Goal: Task Accomplishment & Management: Use online tool/utility

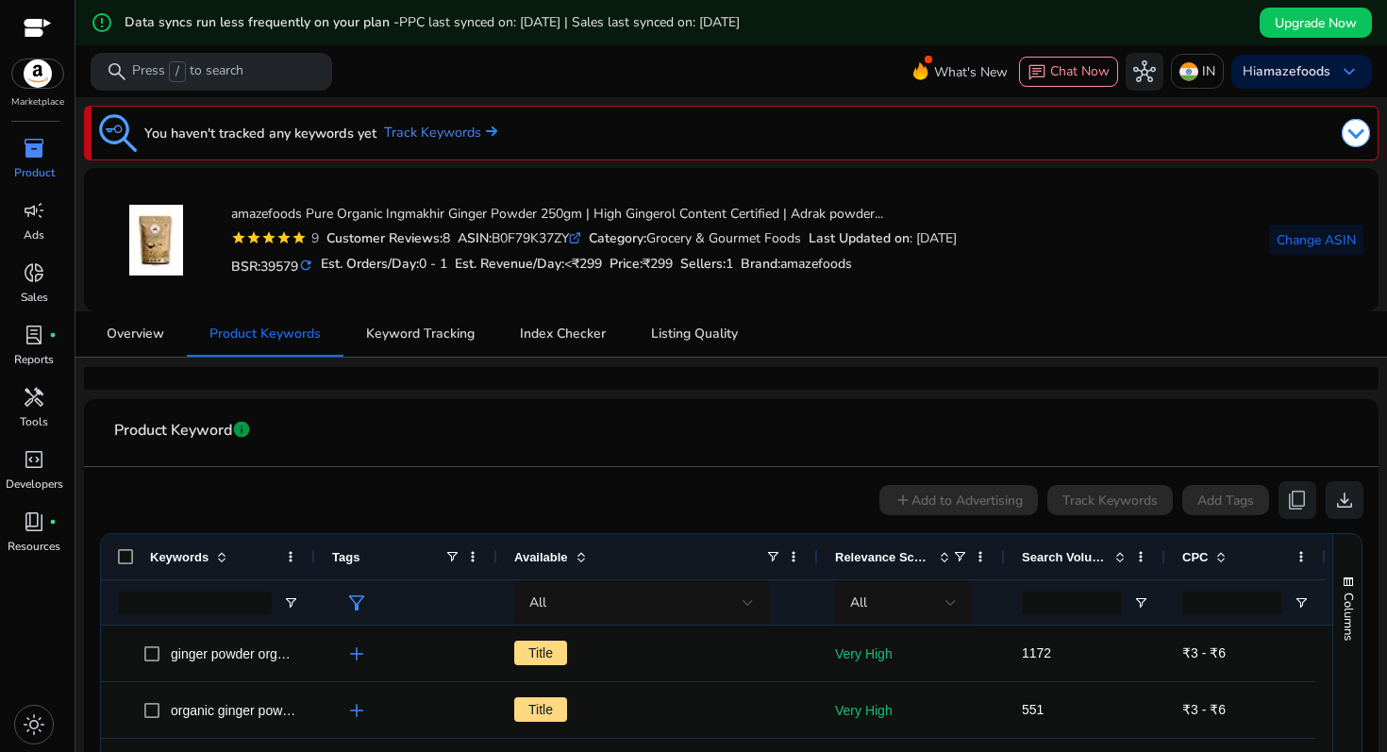
scroll to position [37, 0]
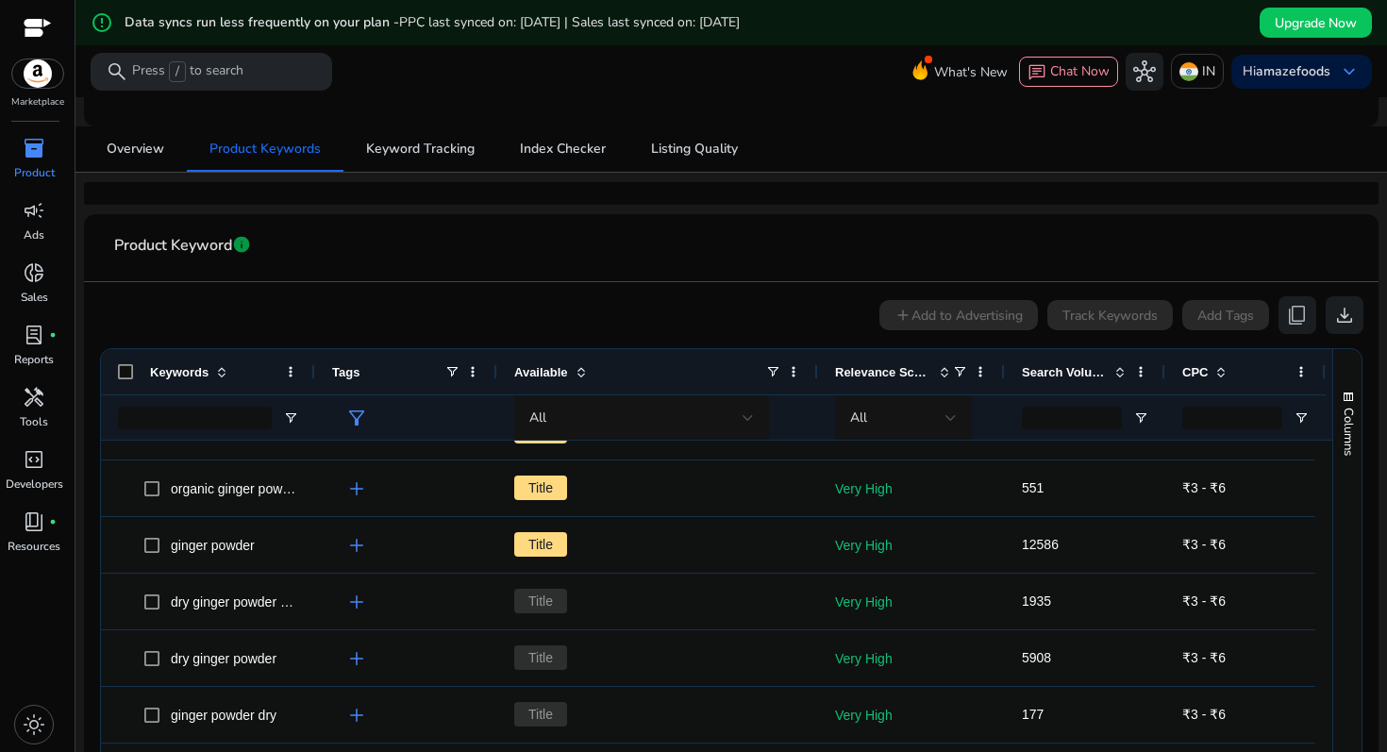
click at [1309, 72] on div at bounding box center [693, 376] width 1387 height 752
click at [1309, 72] on b "amazefoods" at bounding box center [1293, 71] width 75 height 18
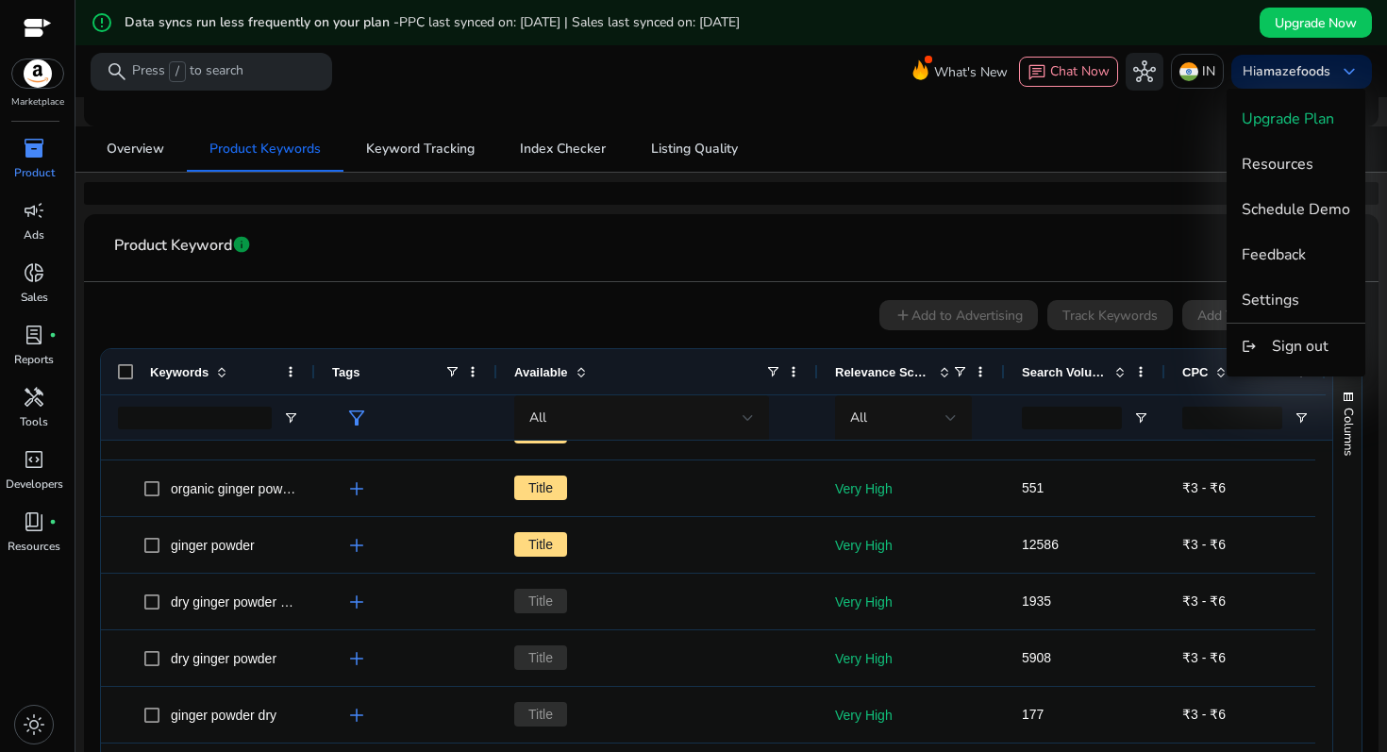
click at [1103, 159] on div at bounding box center [693, 376] width 1387 height 752
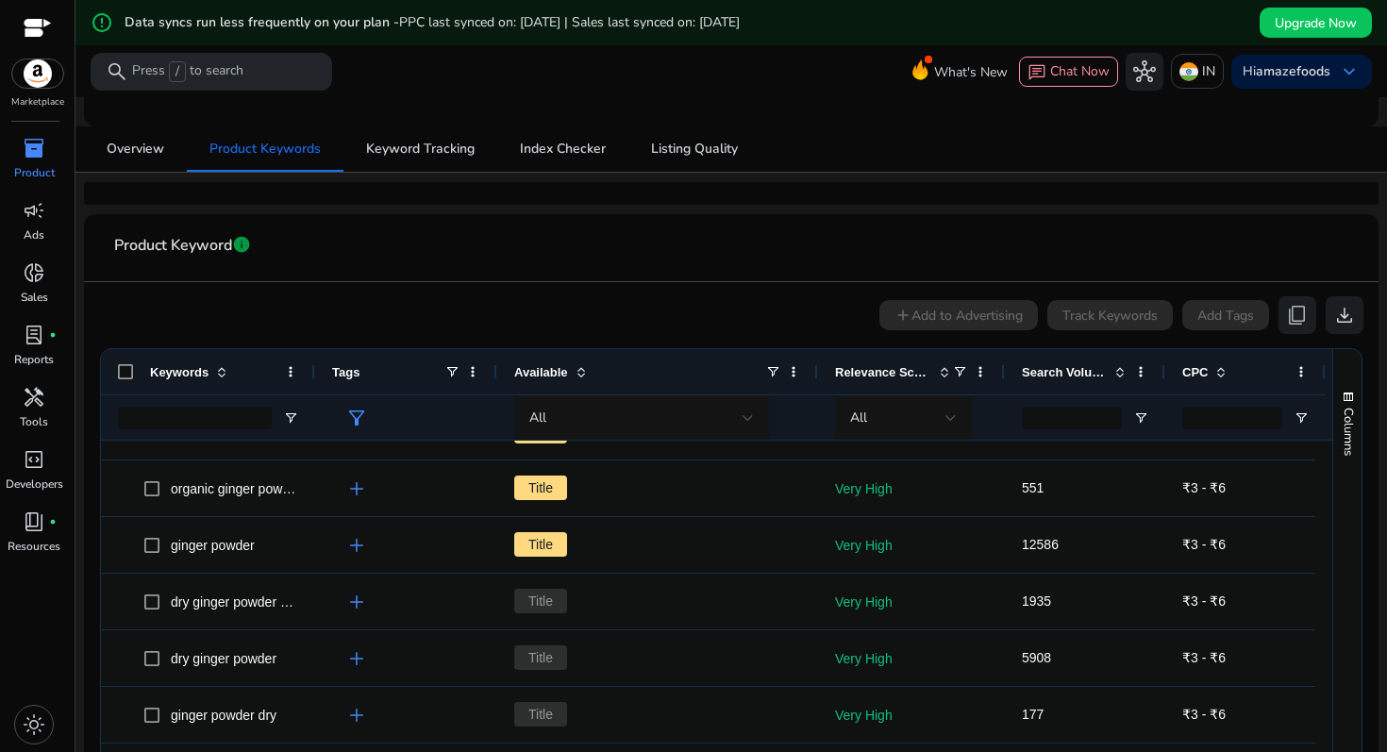
click at [1266, 98] on div at bounding box center [730, 99] width 1311 height 4
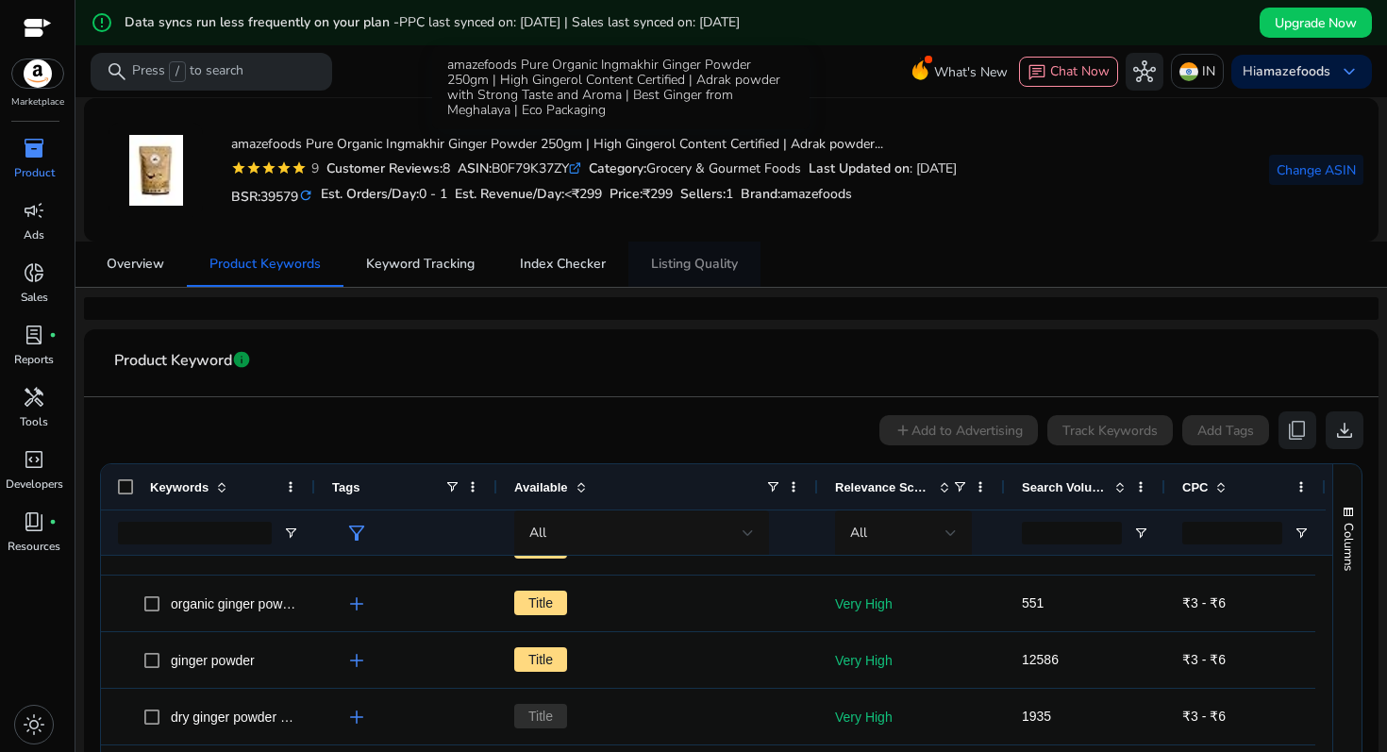
scroll to position [0, 0]
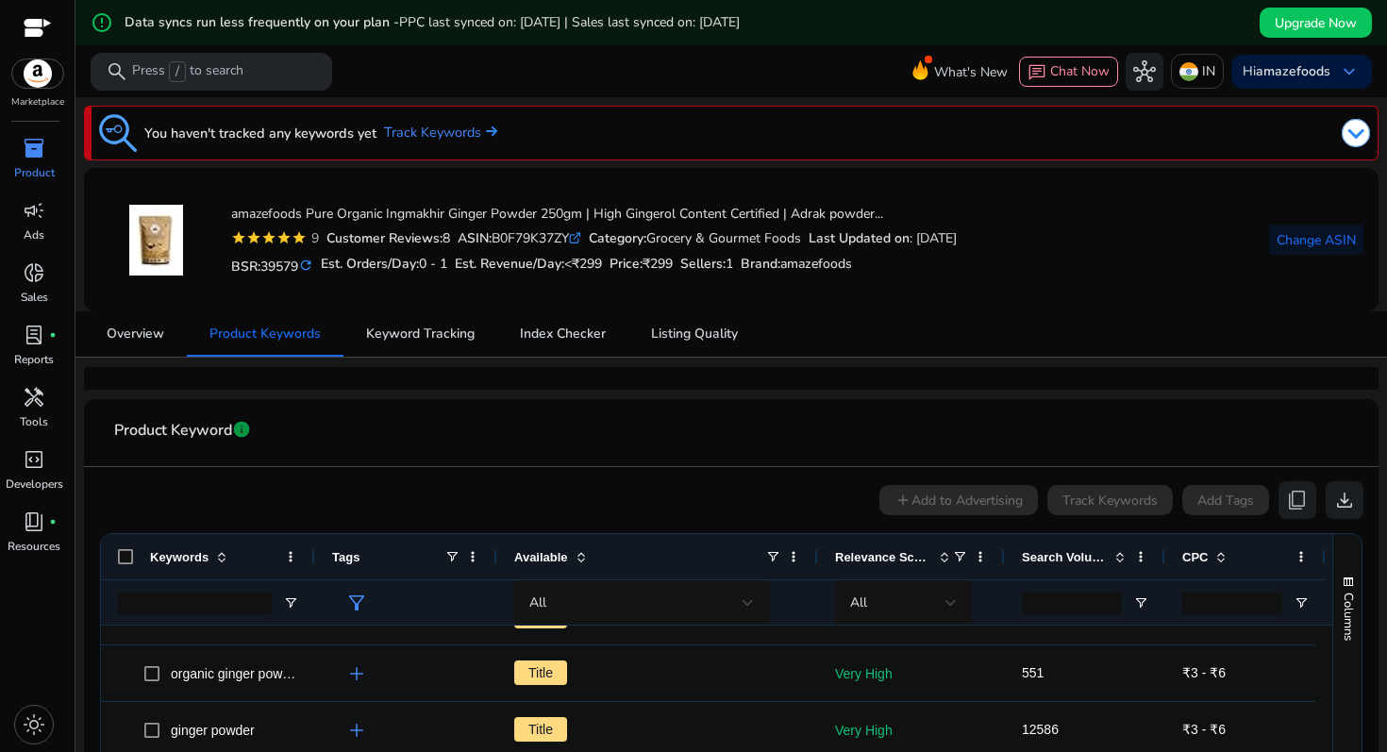
click at [146, 363] on div "You haven't tracked any keywords yet Track Keywords amazefoods Pure Organic Ing…" at bounding box center [731, 623] width 1296 height 1053
click at [146, 347] on span "Overview" at bounding box center [136, 333] width 58 height 45
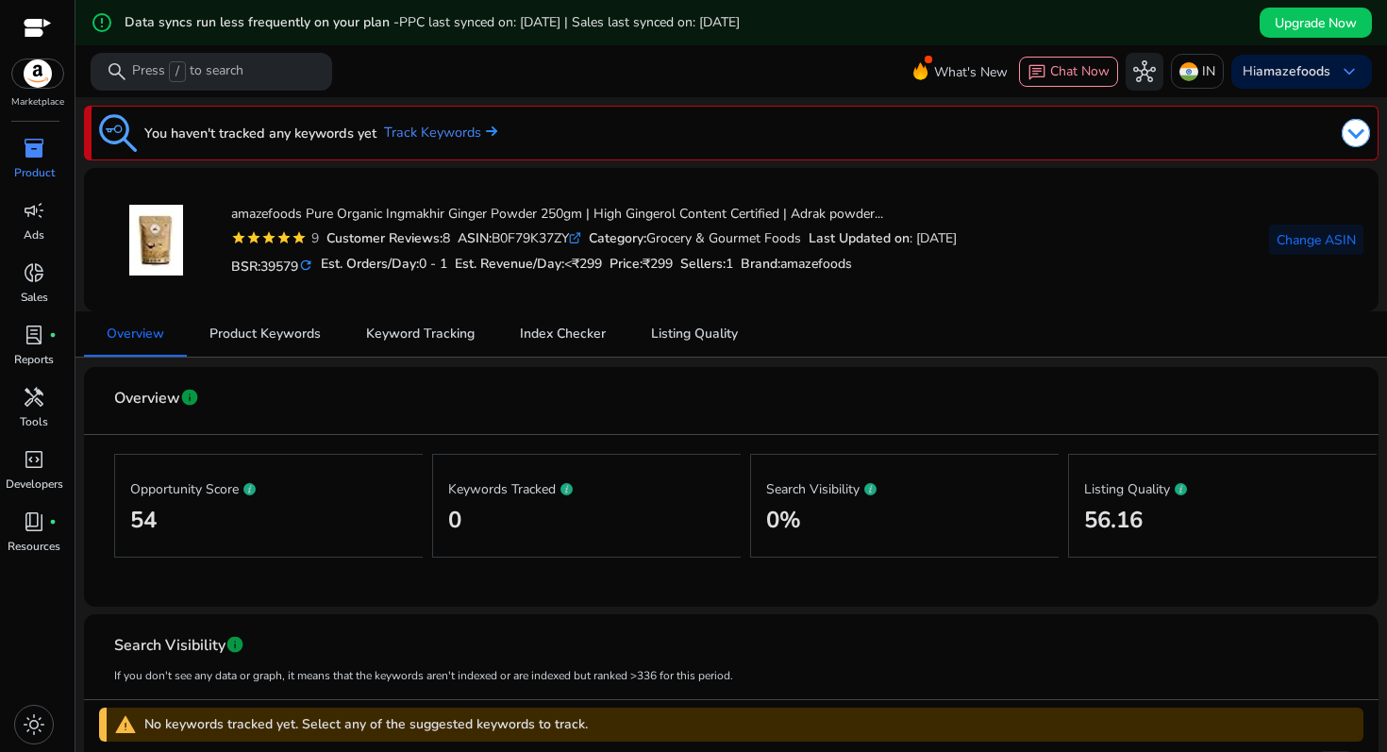
scroll to position [76, 0]
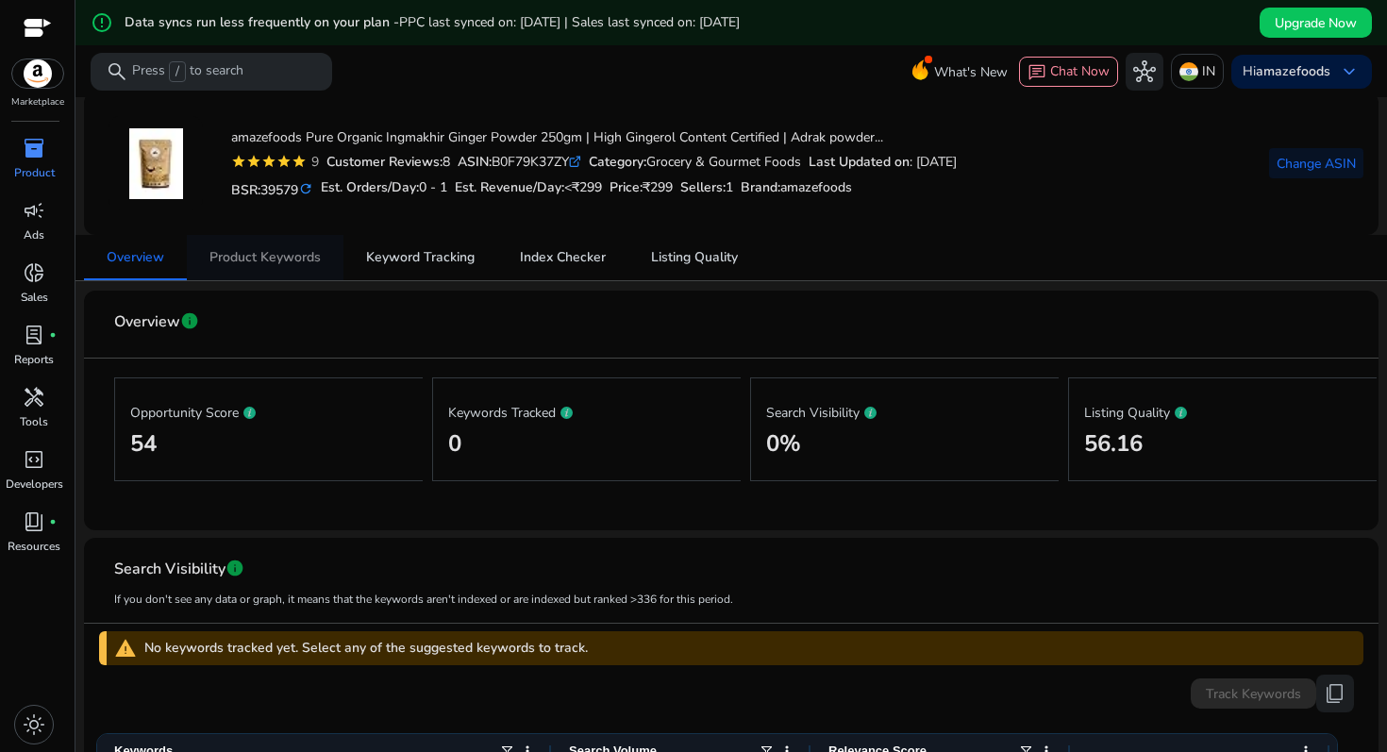
click at [263, 254] on span "Product Keywords" at bounding box center [264, 257] width 111 height 13
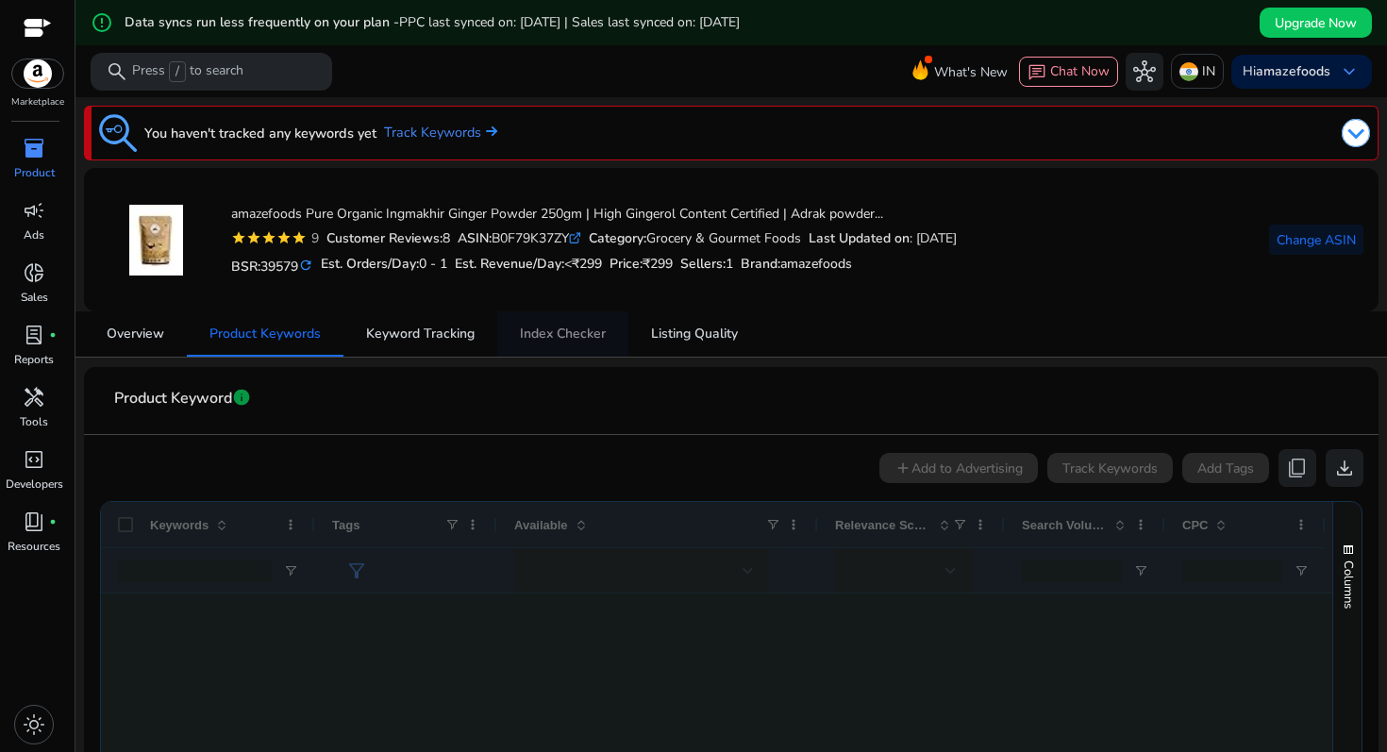
scroll to position [91, 0]
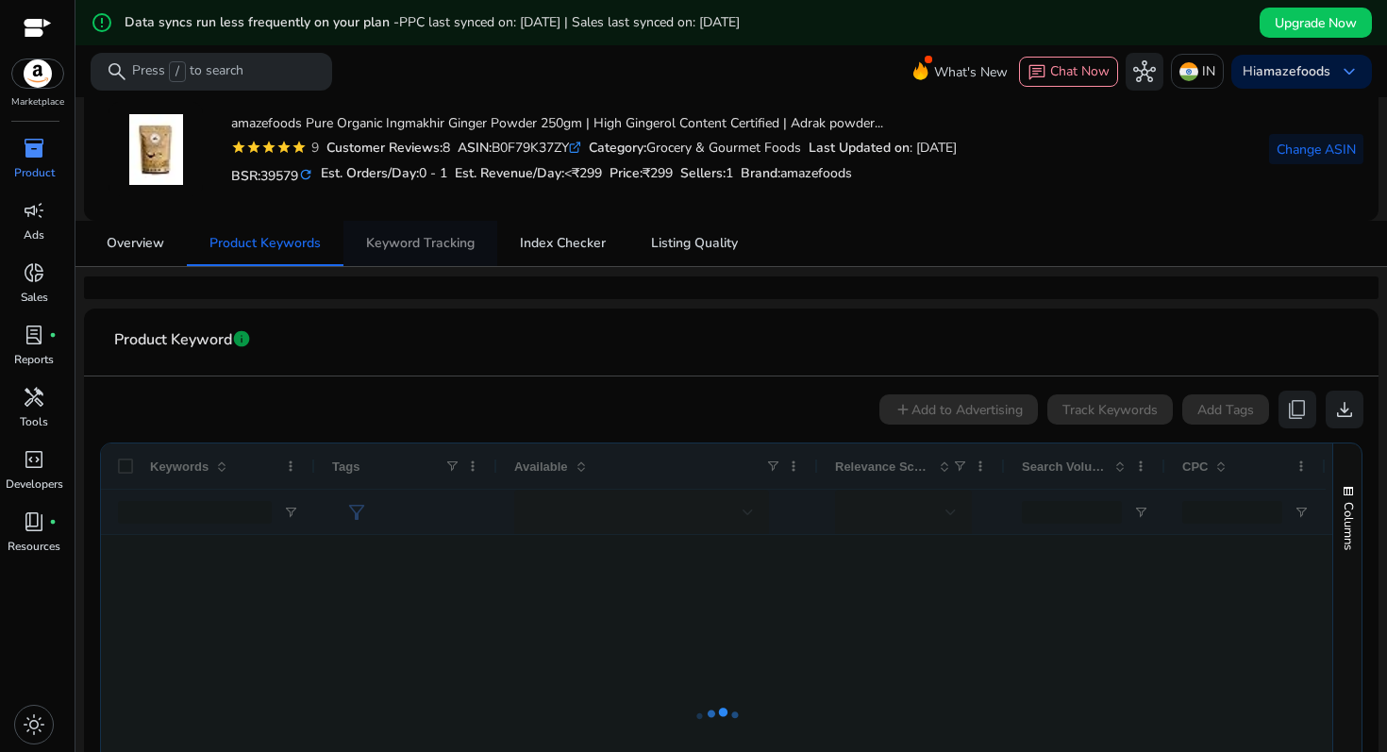
click at [427, 246] on span "Keyword Tracking" at bounding box center [420, 243] width 109 height 13
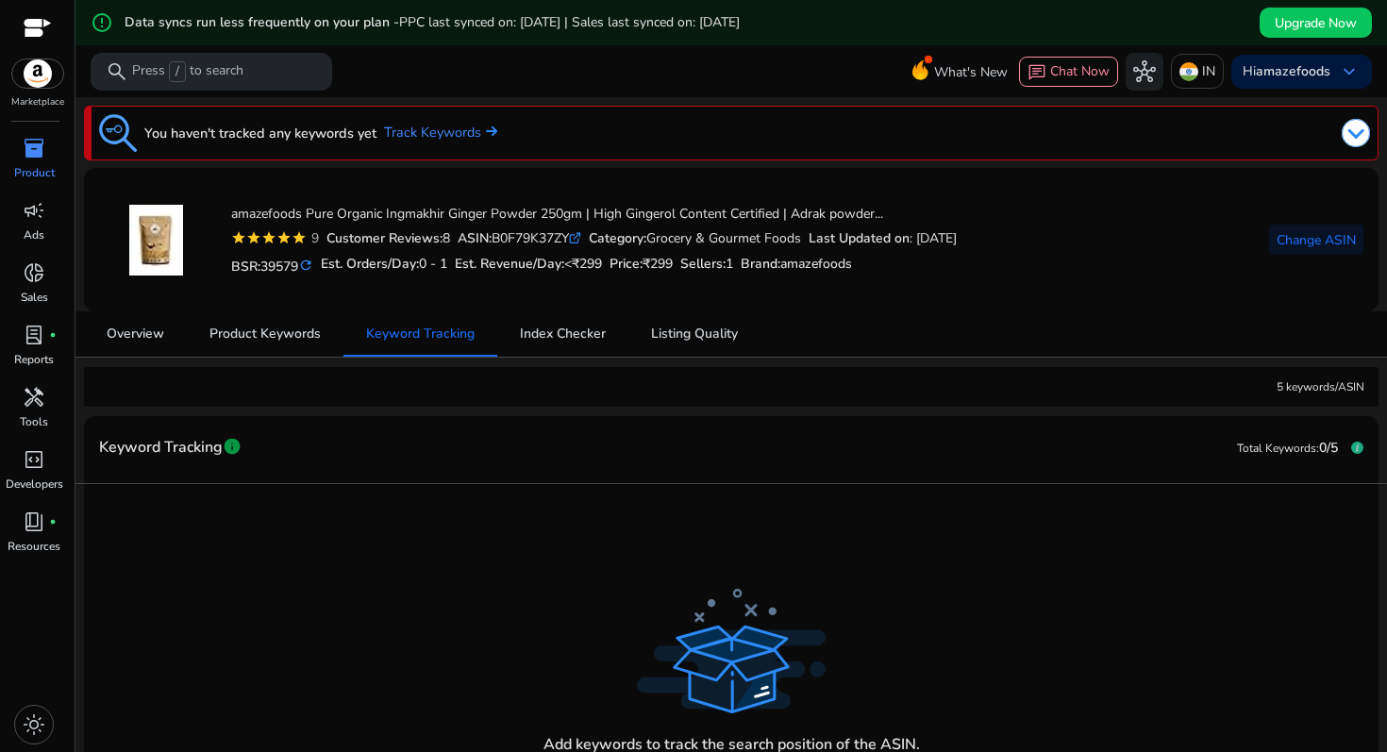
scroll to position [47, 0]
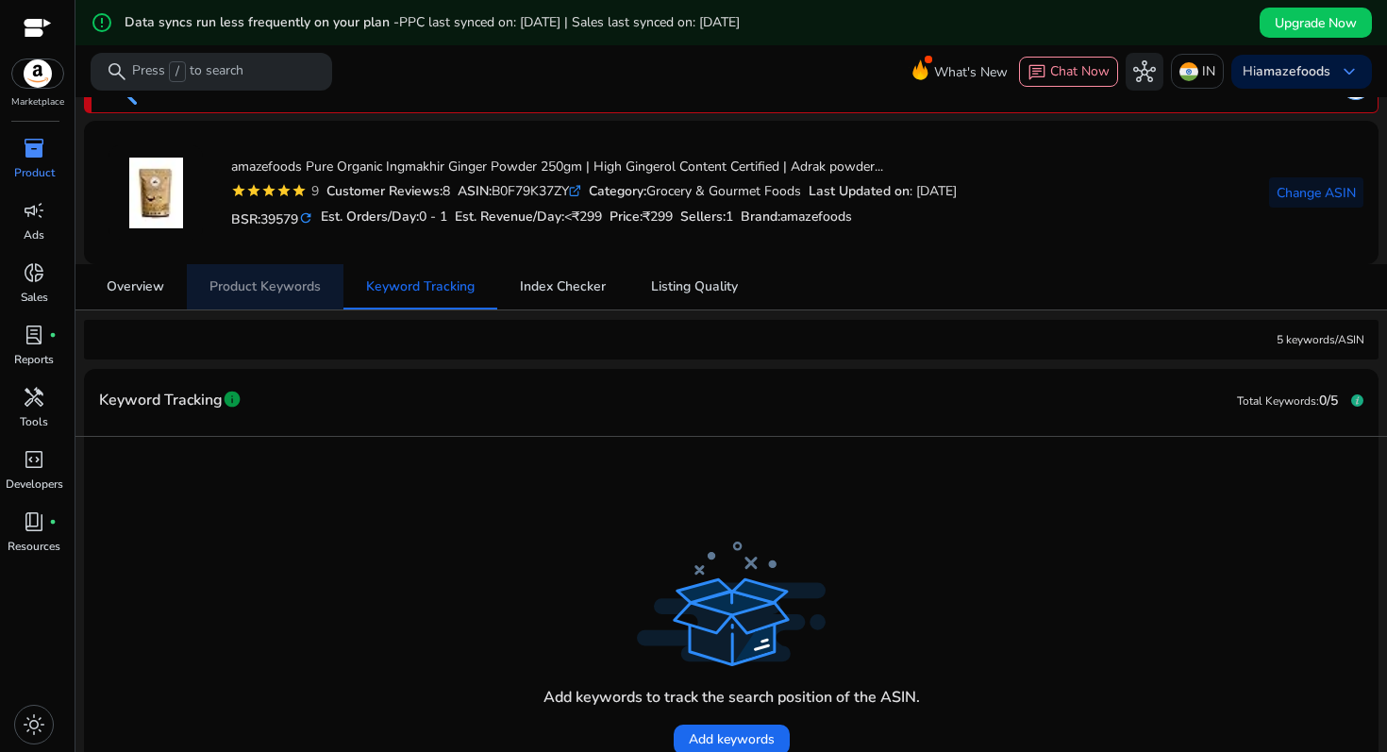
click at [299, 280] on span "Product Keywords" at bounding box center [264, 286] width 111 height 13
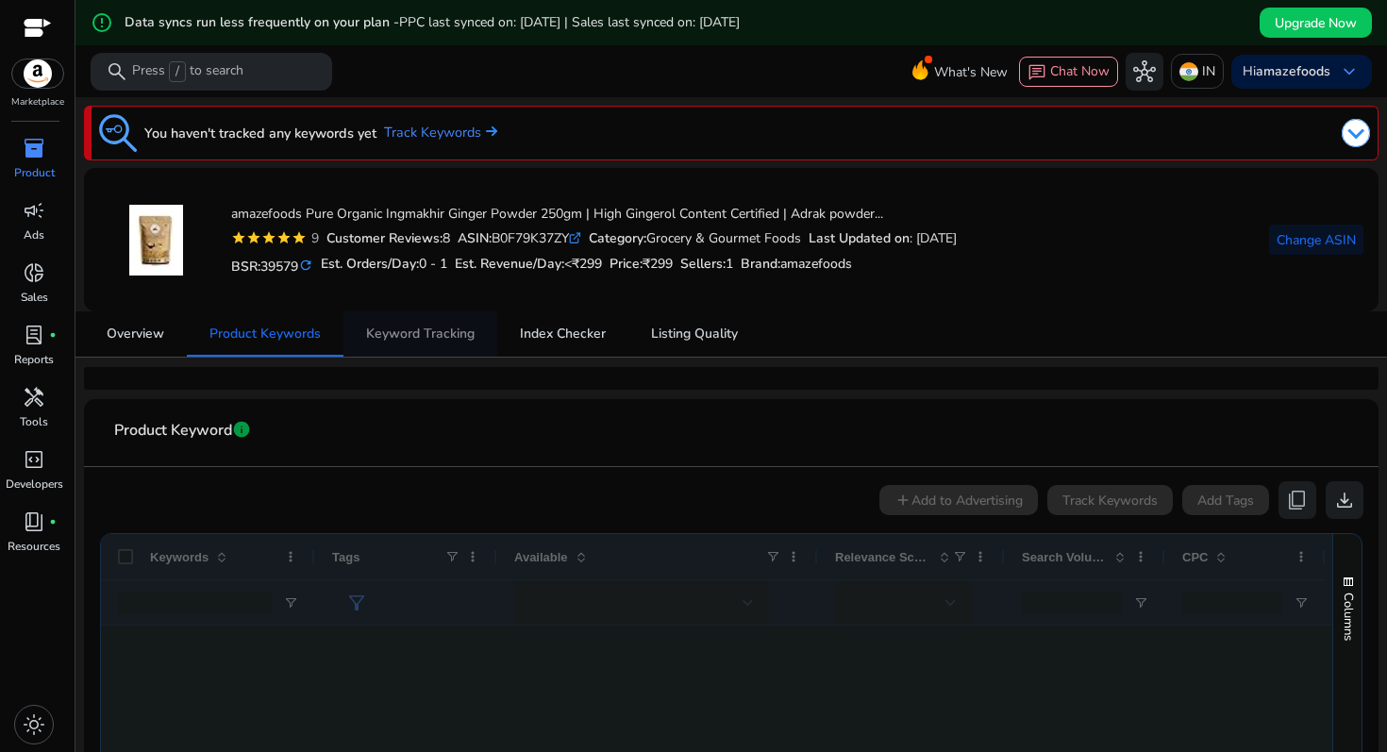
click at [447, 328] on span "Keyword Tracking" at bounding box center [420, 333] width 109 height 13
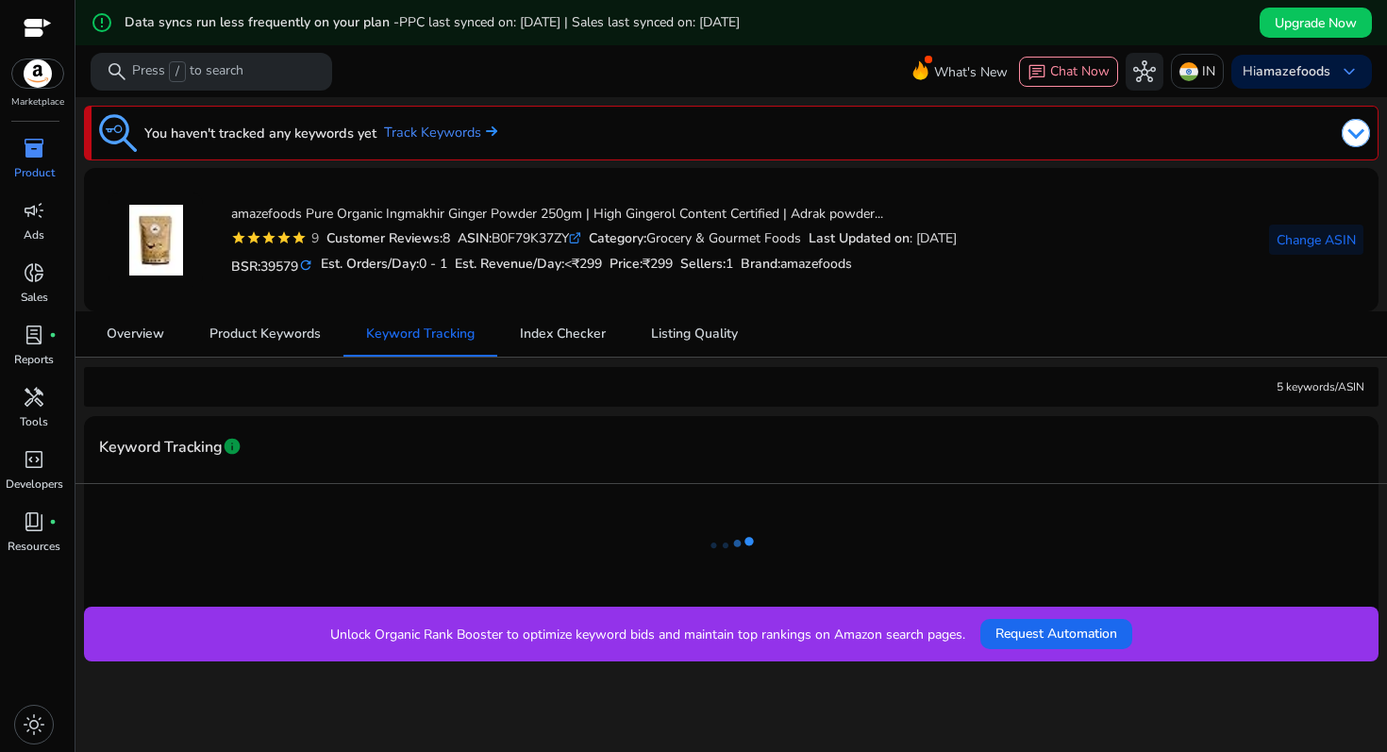
scroll to position [45, 0]
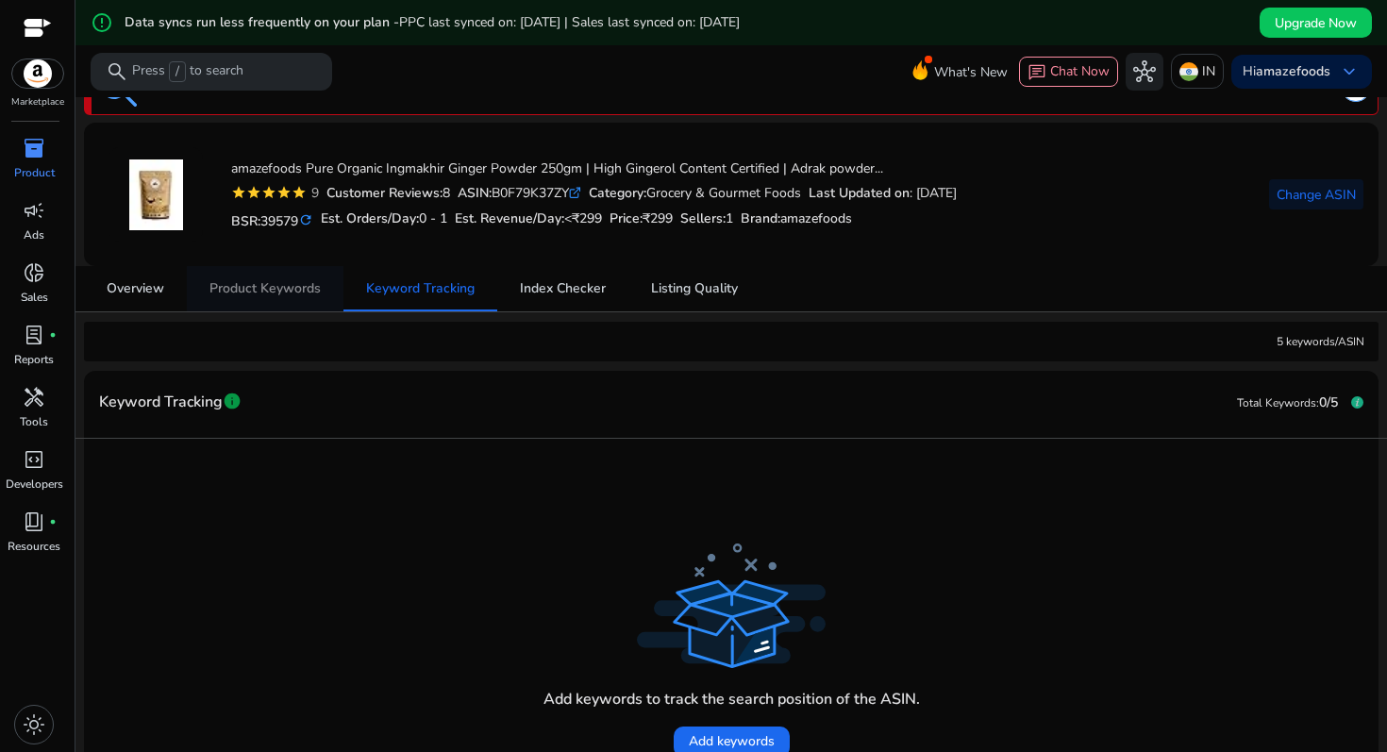
click at [296, 306] on span "Product Keywords" at bounding box center [264, 288] width 111 height 45
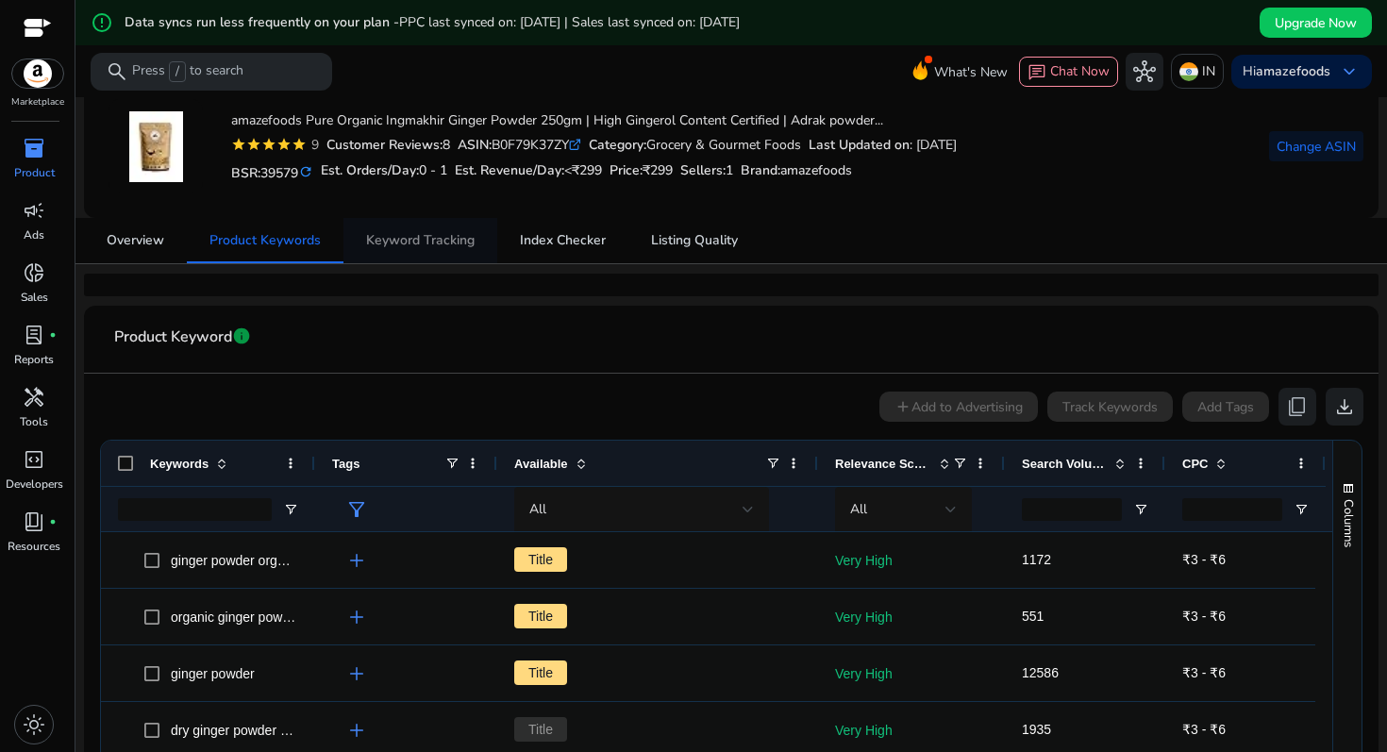
scroll to position [94, 0]
click at [424, 233] on span "Keyword Tracking" at bounding box center [420, 239] width 109 height 13
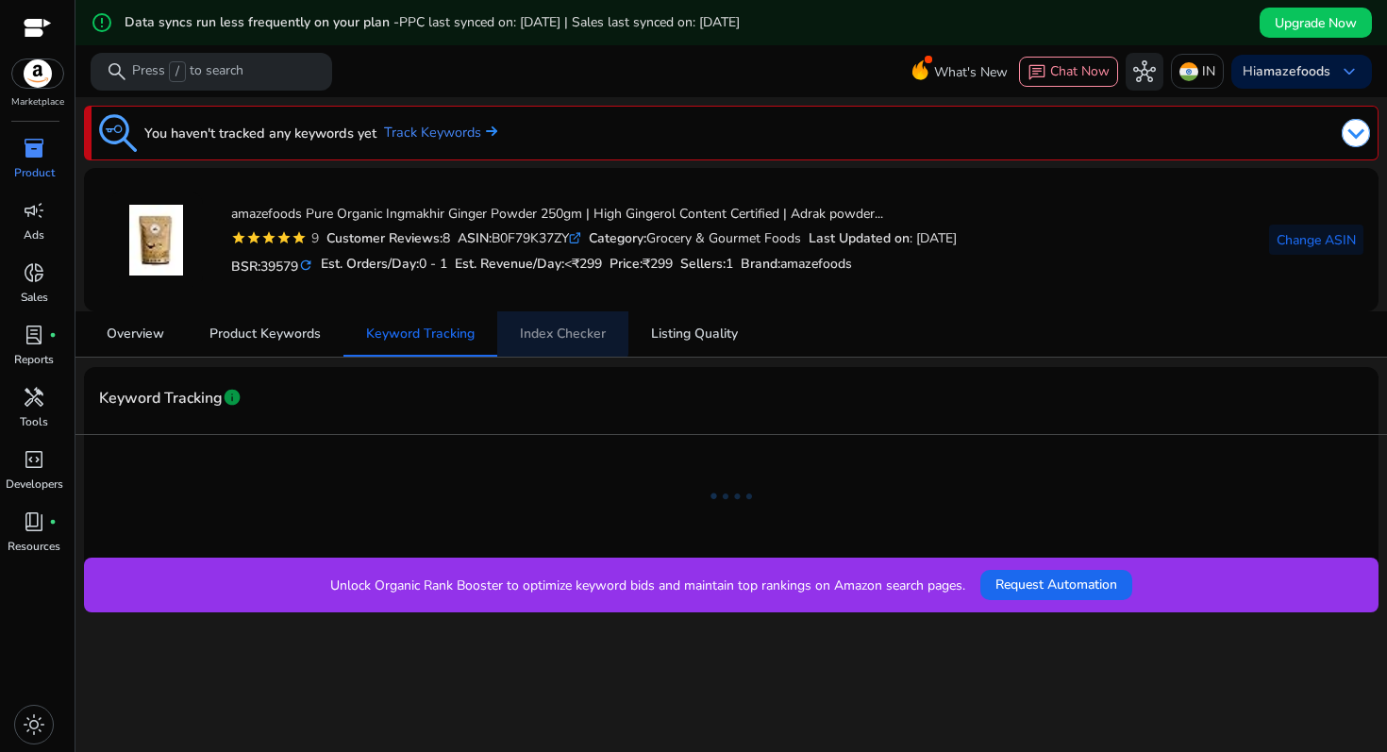
click at [554, 327] on span "Index Checker" at bounding box center [563, 333] width 86 height 13
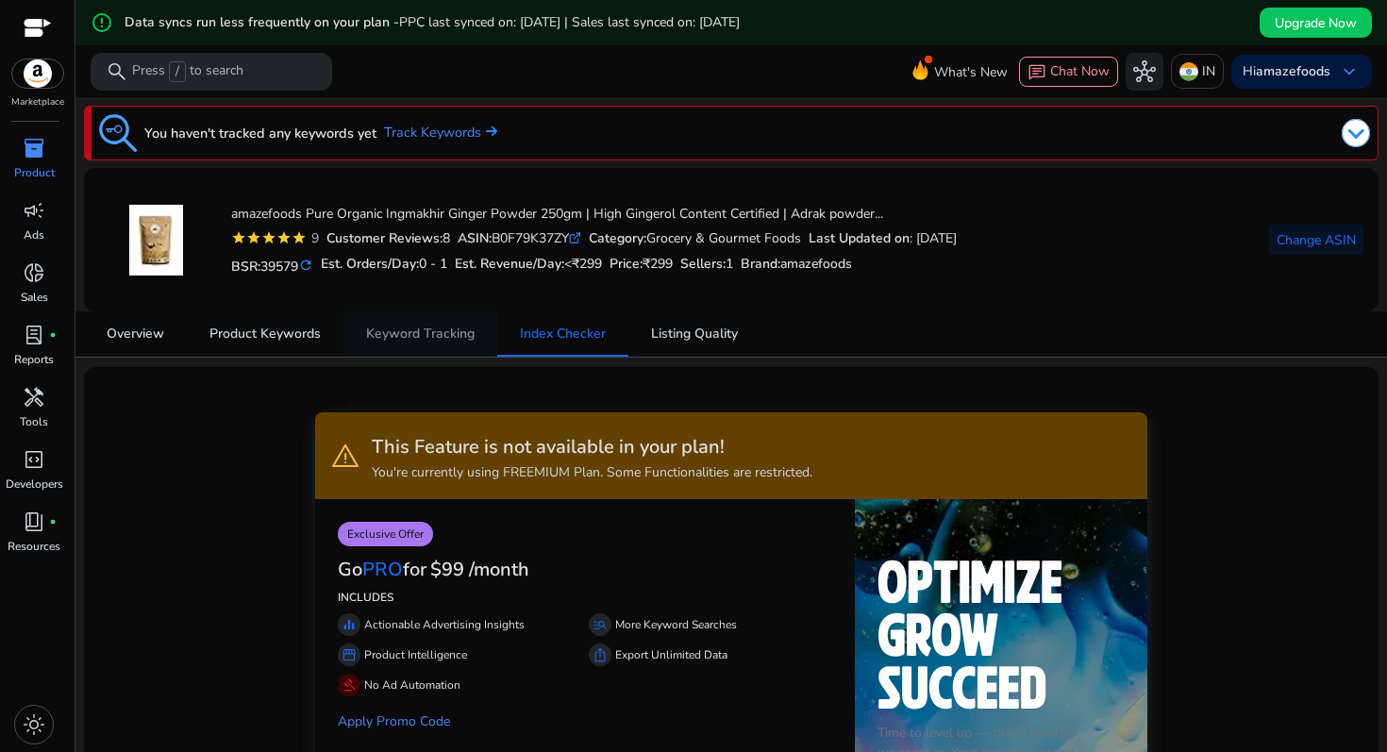
click at [429, 346] on span "Keyword Tracking" at bounding box center [420, 333] width 109 height 45
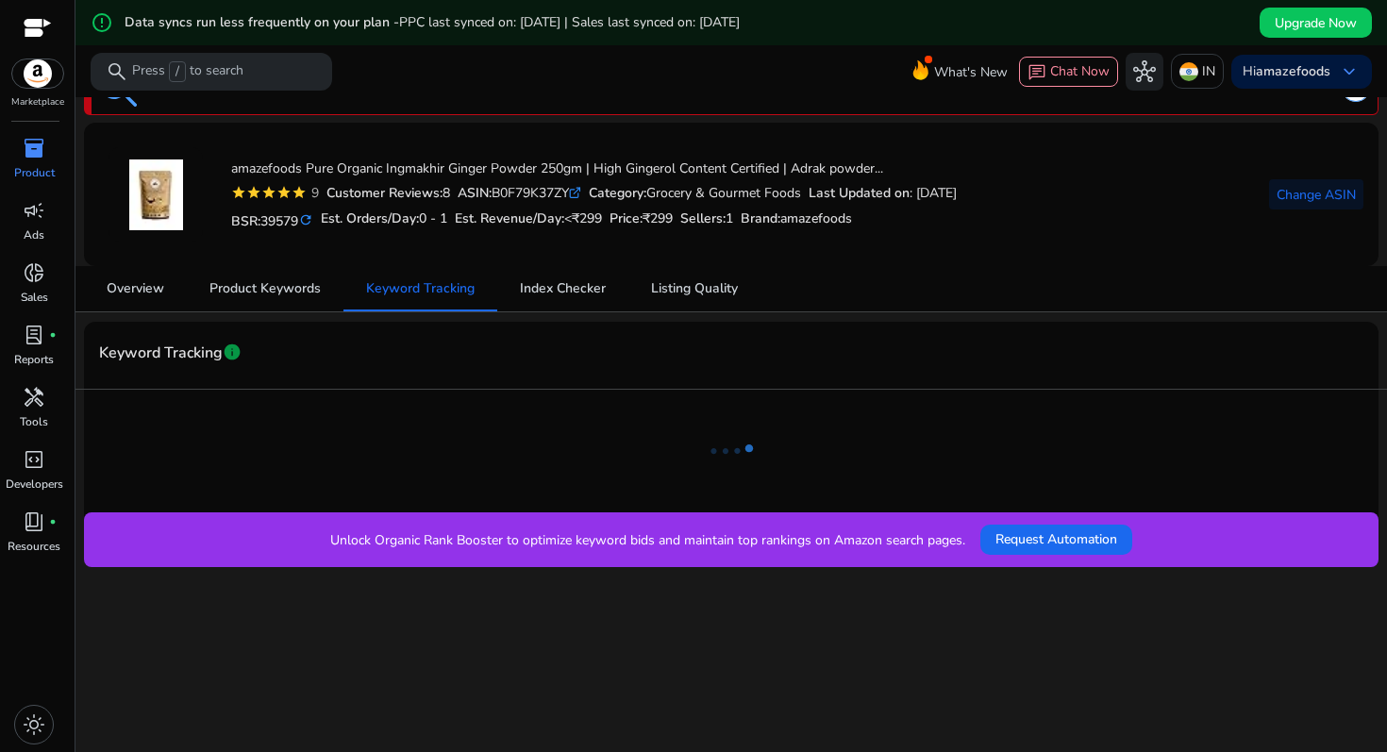
scroll to position [43, 0]
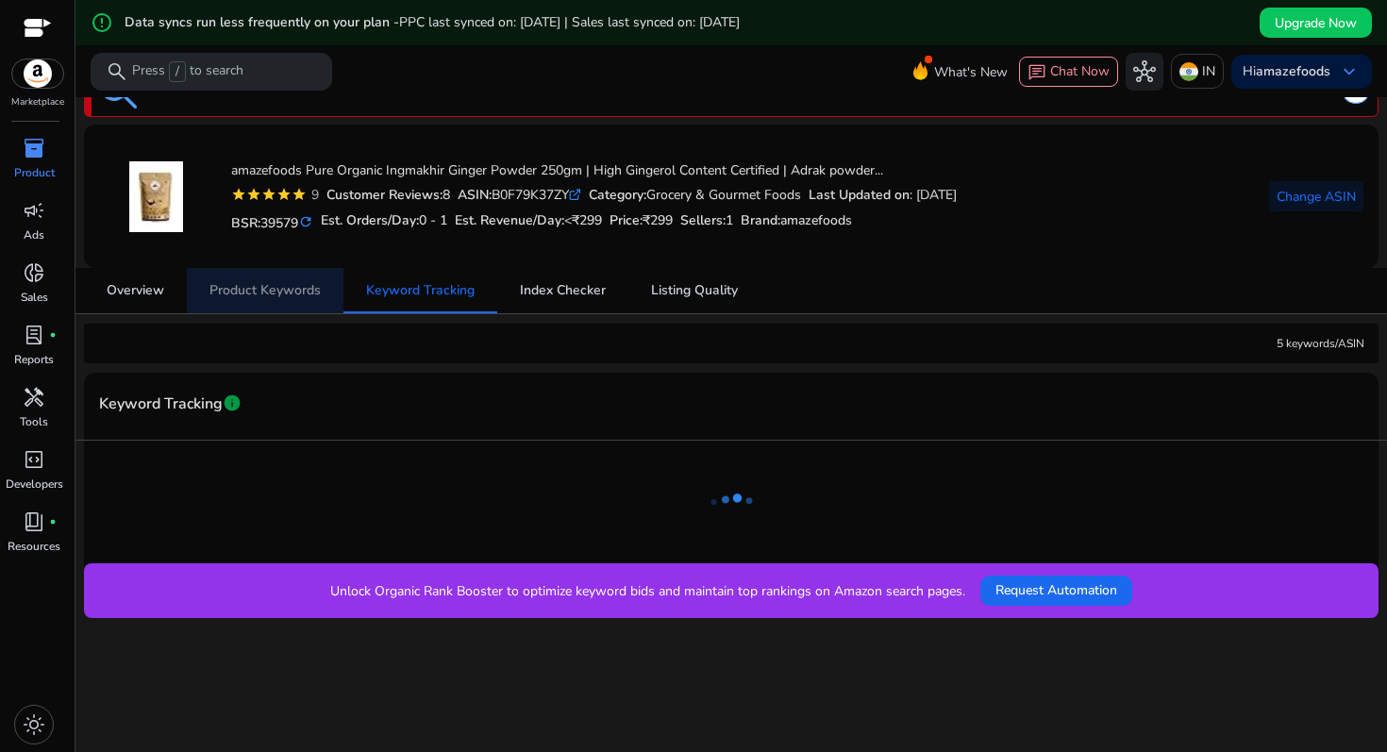
click at [294, 297] on span "Product Keywords" at bounding box center [264, 290] width 111 height 13
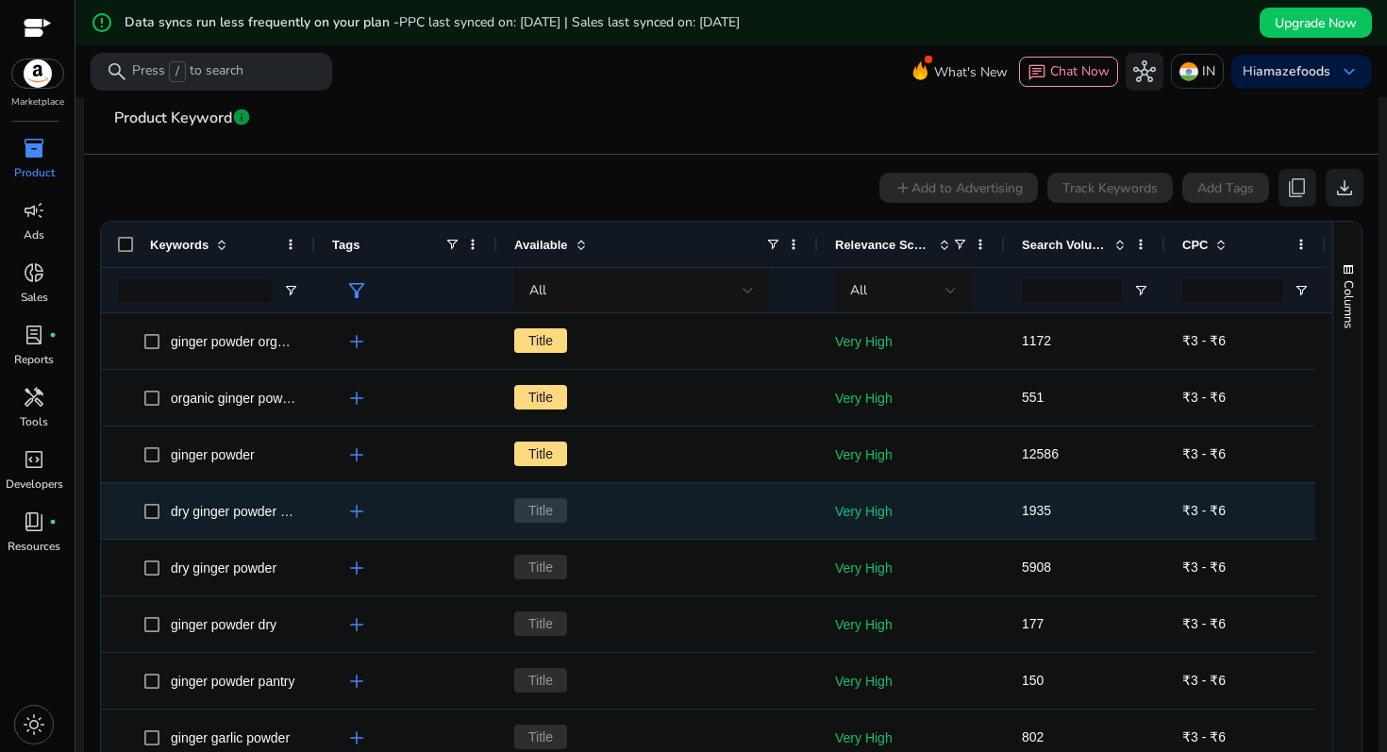
scroll to position [313, 0]
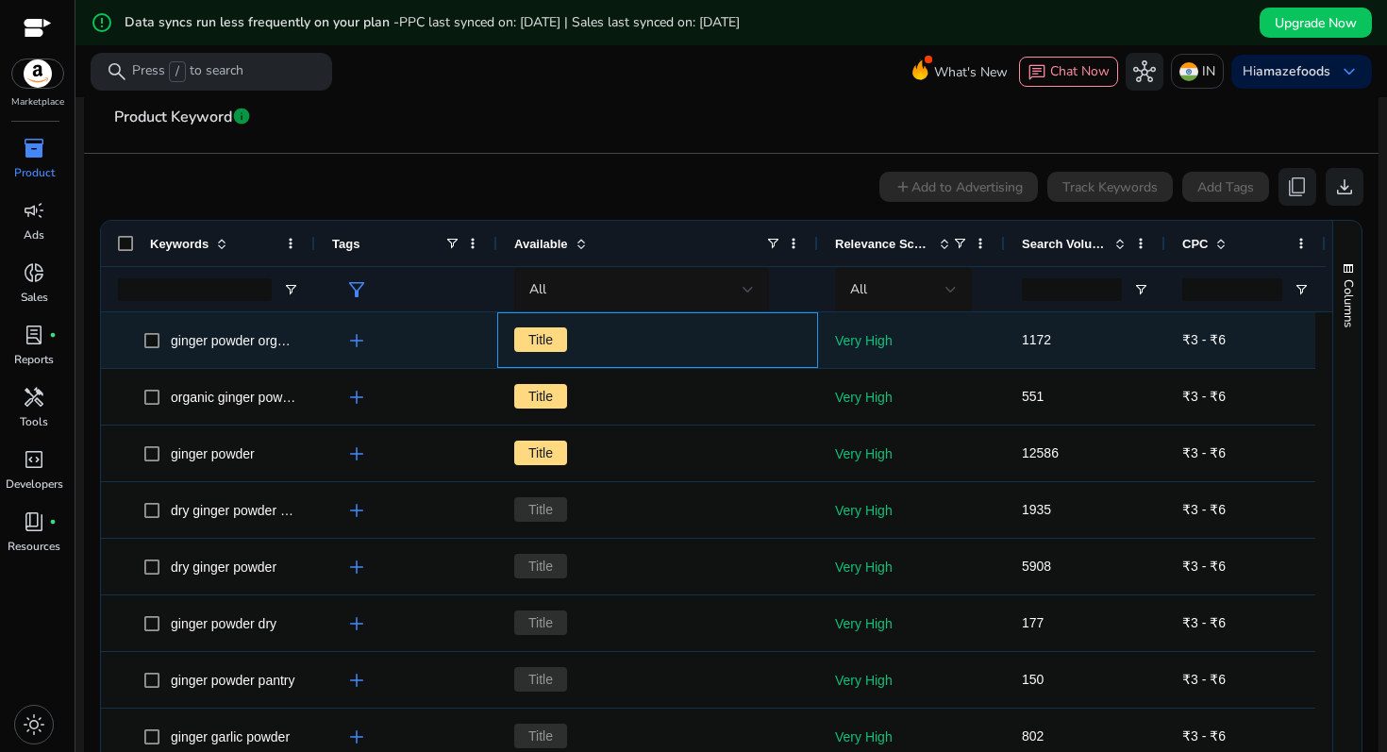
click at [506, 367] on div "Title" at bounding box center [657, 340] width 321 height 56
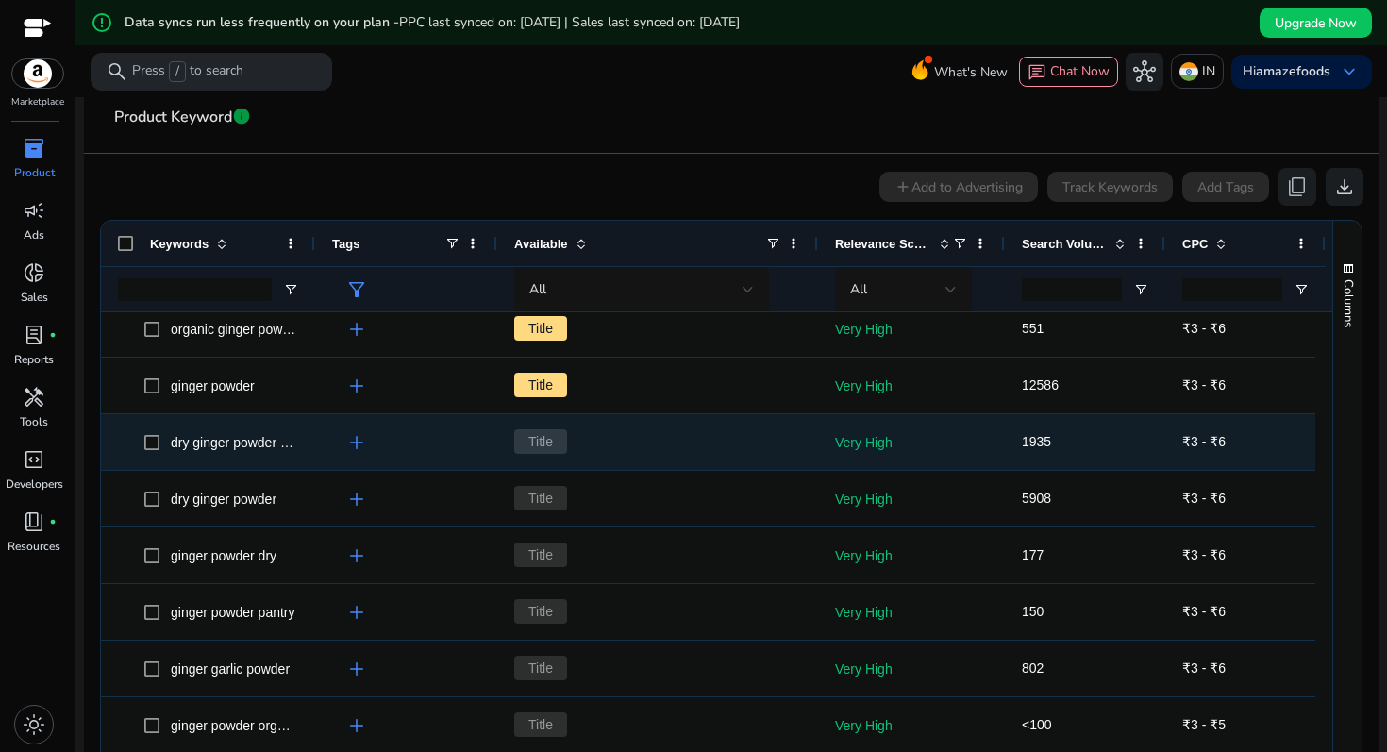
scroll to position [0, 0]
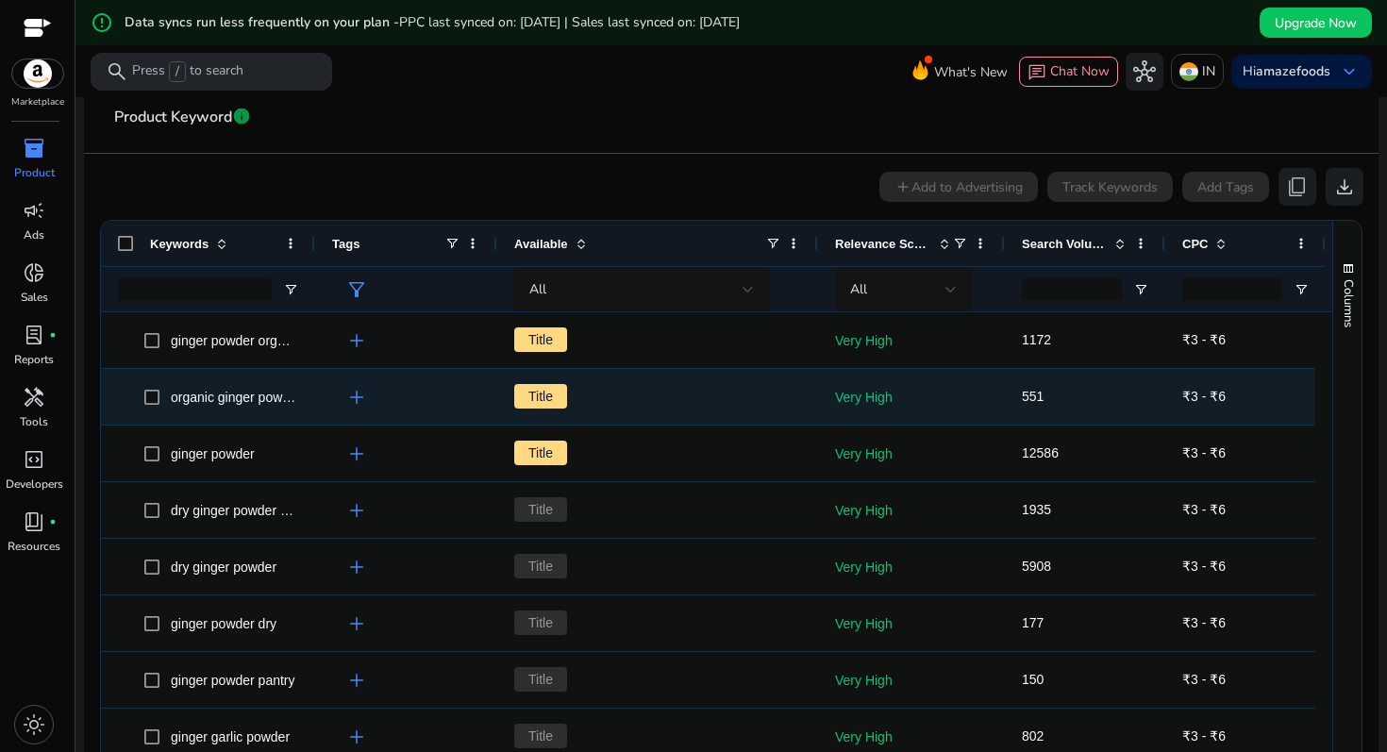
click at [680, 417] on div "Title" at bounding box center [657, 397] width 287 height 54
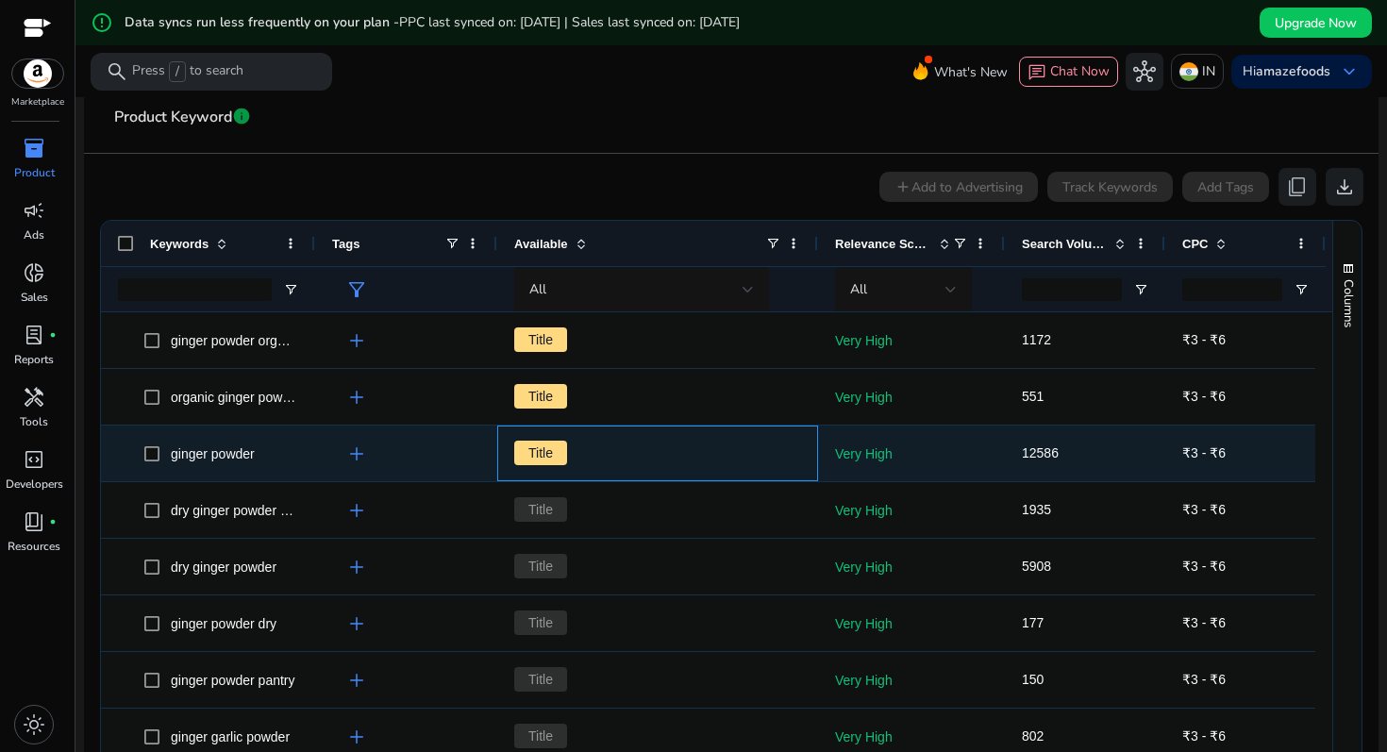
click at [637, 469] on span "Title" at bounding box center [657, 453] width 287 height 39
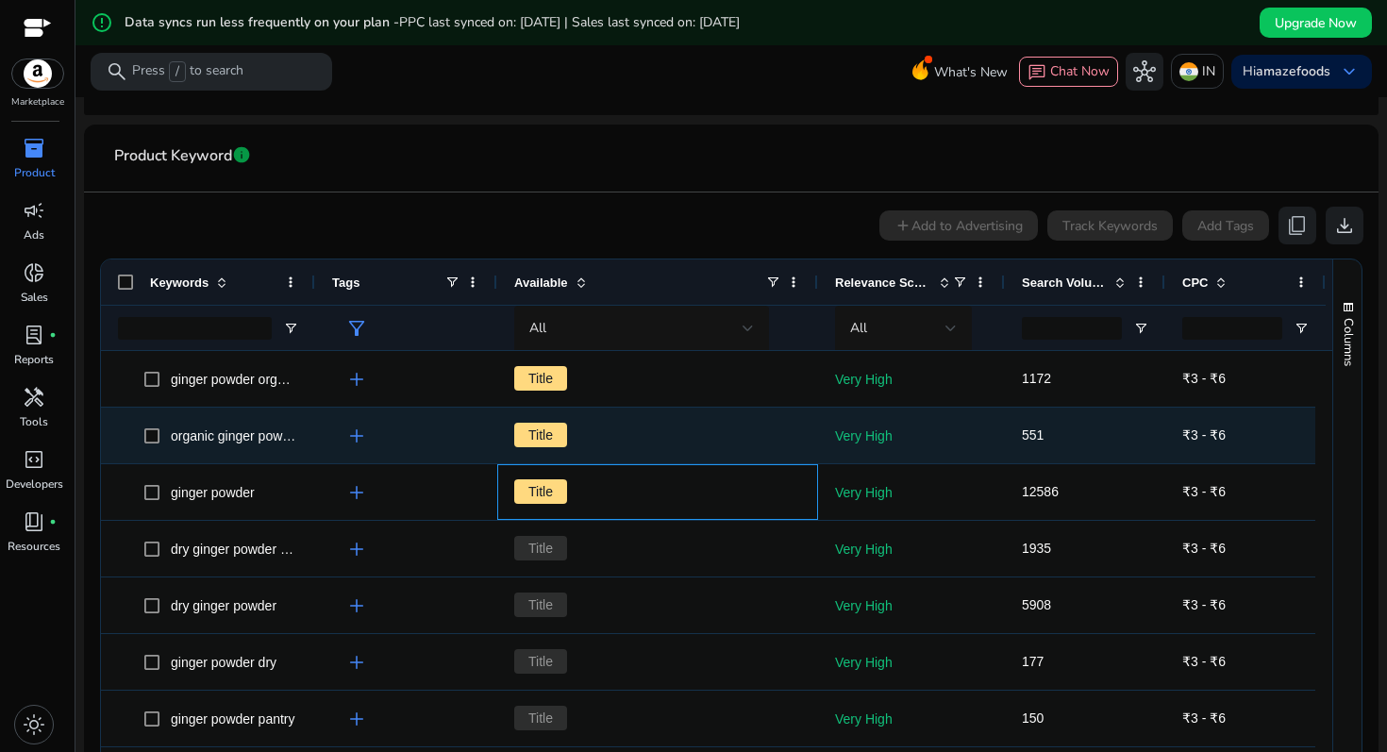
scroll to position [243, 0]
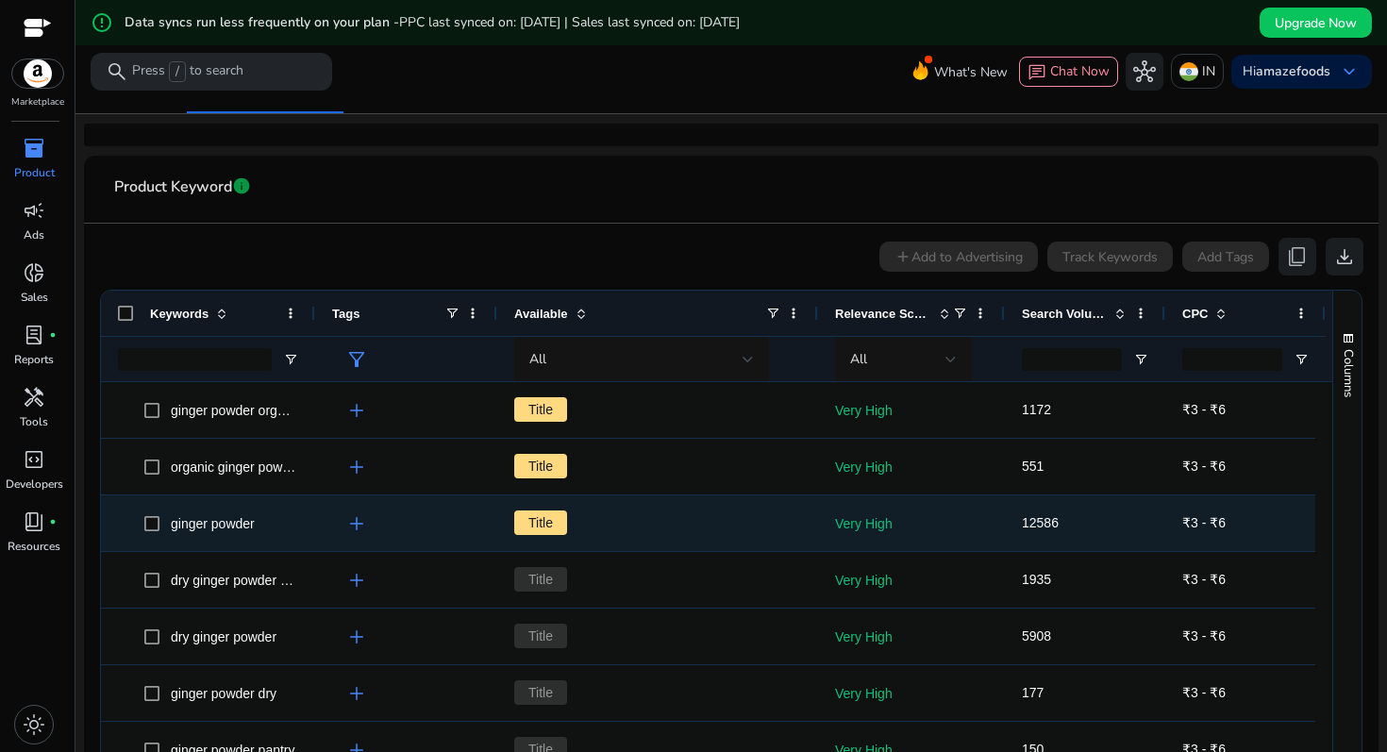
click at [359, 516] on span "add" at bounding box center [356, 523] width 23 height 23
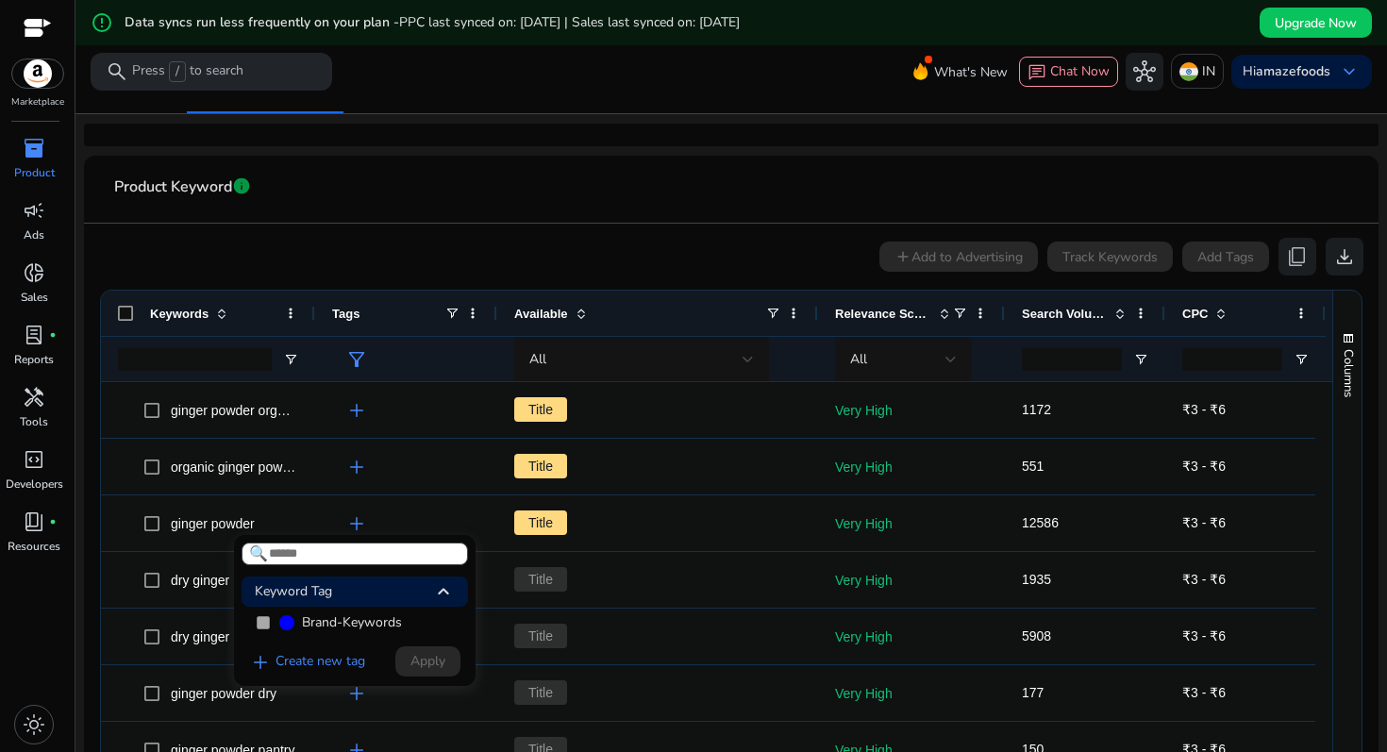
click at [532, 517] on div at bounding box center [693, 376] width 1387 height 752
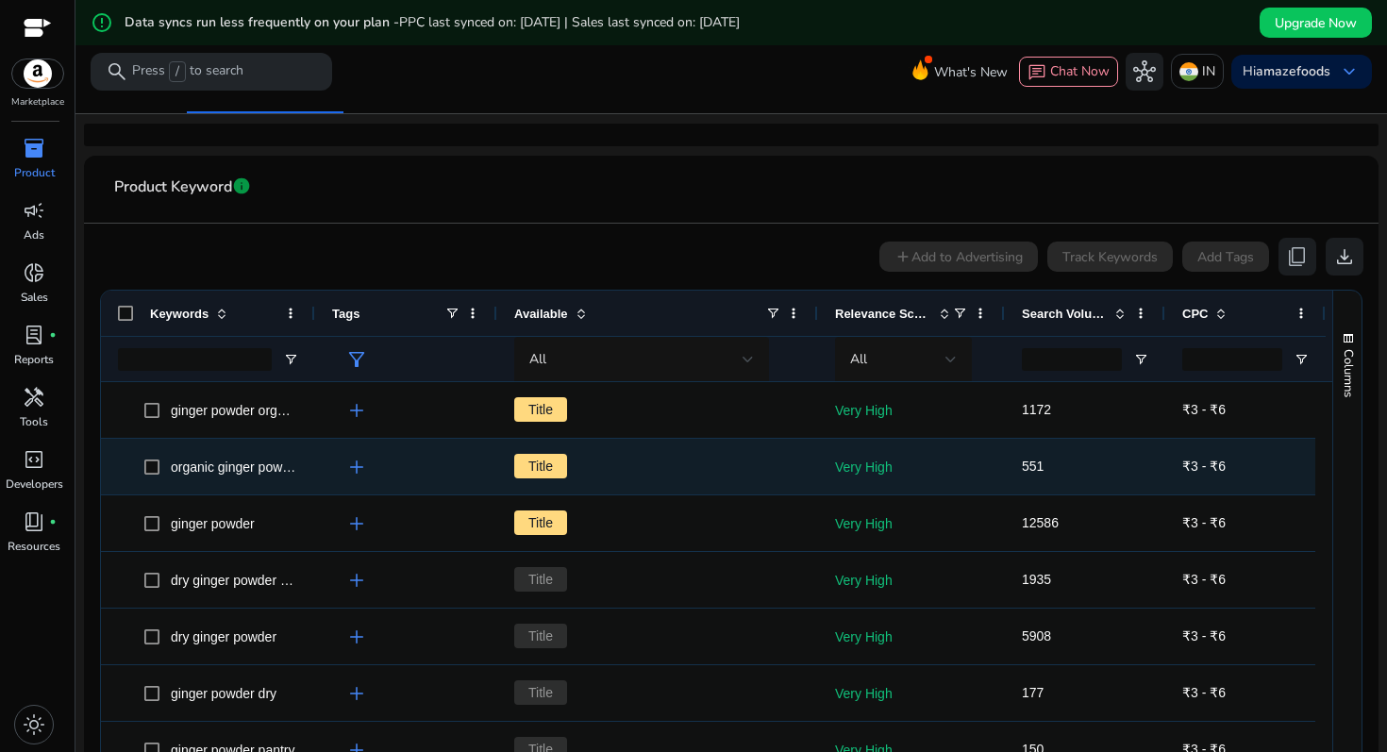
click at [356, 471] on span "add" at bounding box center [356, 467] width 23 height 23
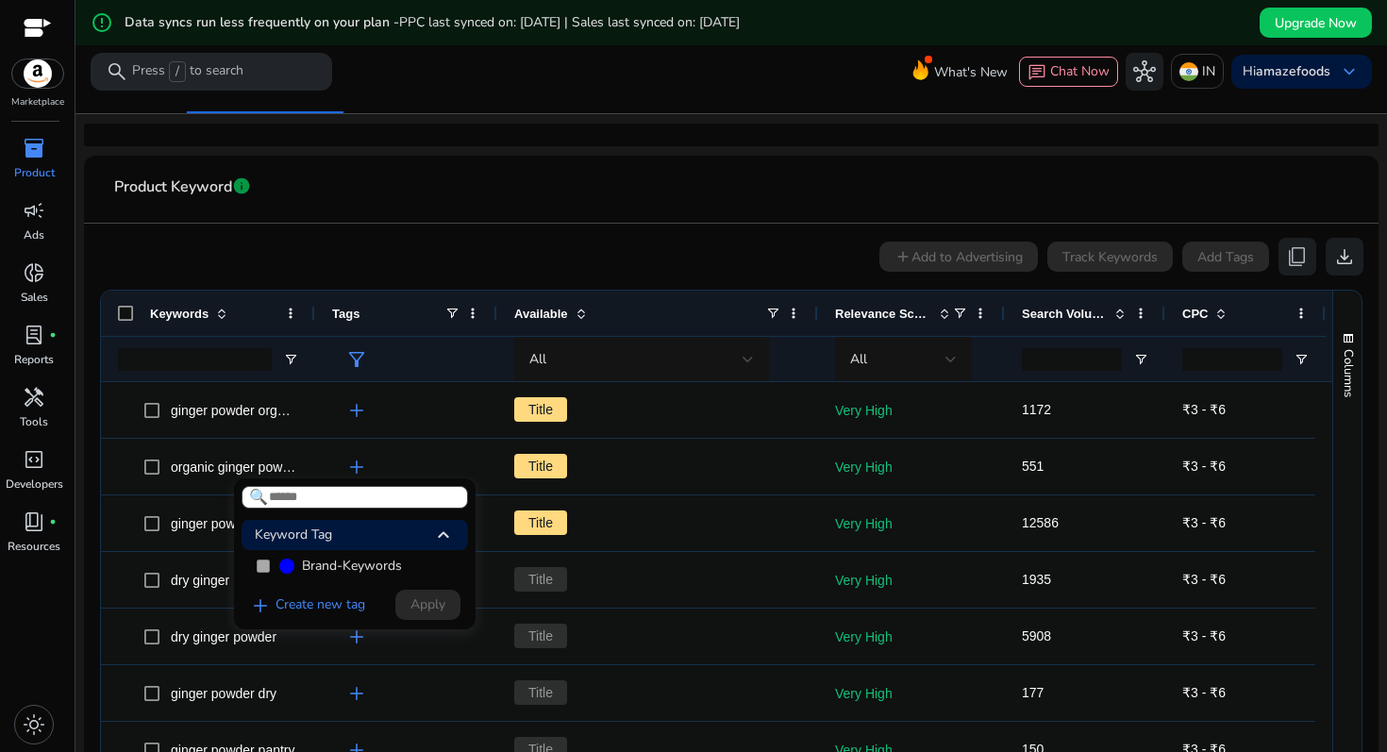
click at [498, 261] on div at bounding box center [693, 376] width 1387 height 752
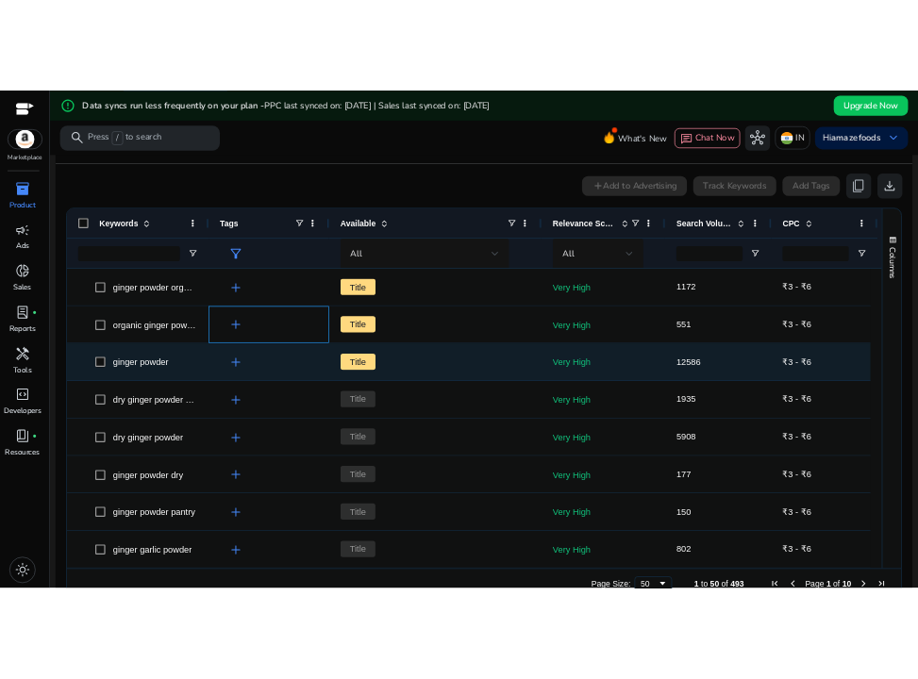
scroll to position [397, 0]
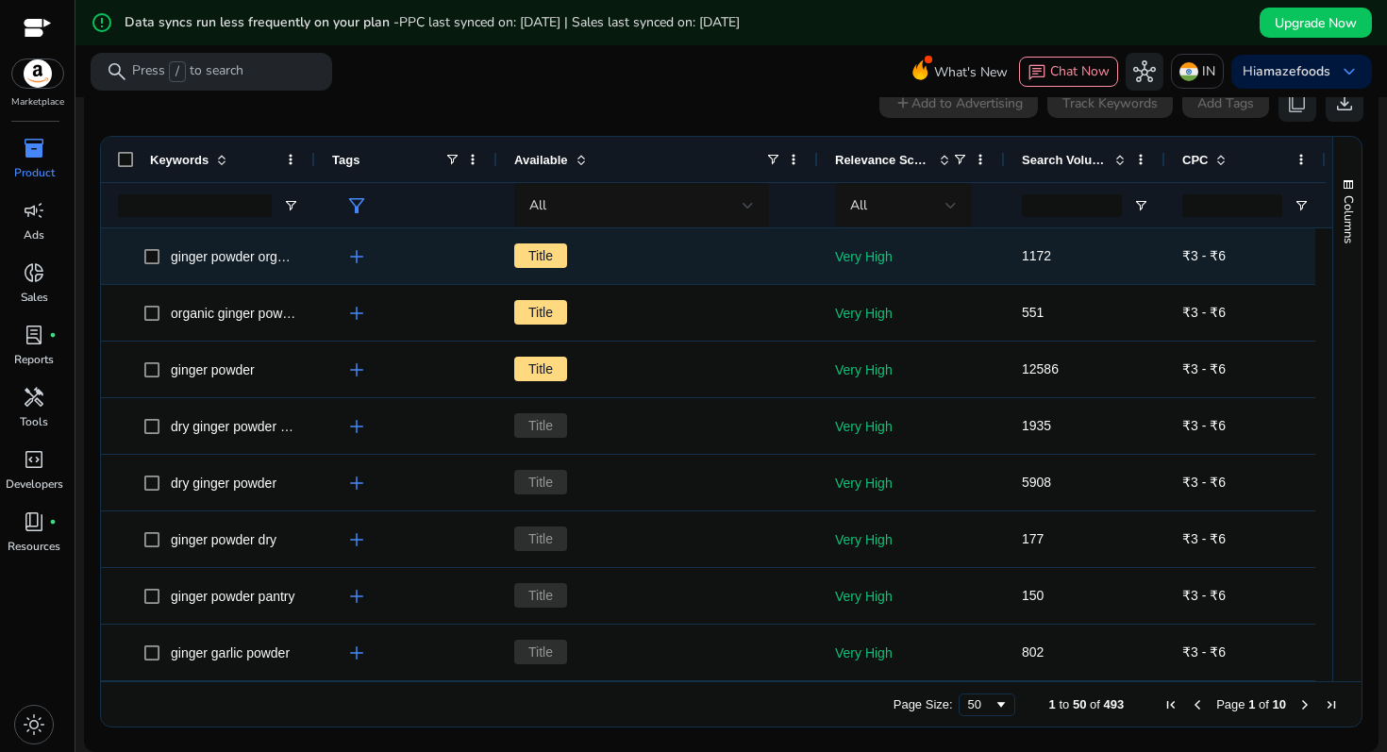
click at [199, 257] on span "ginger powder organic" at bounding box center [236, 256] width 131 height 15
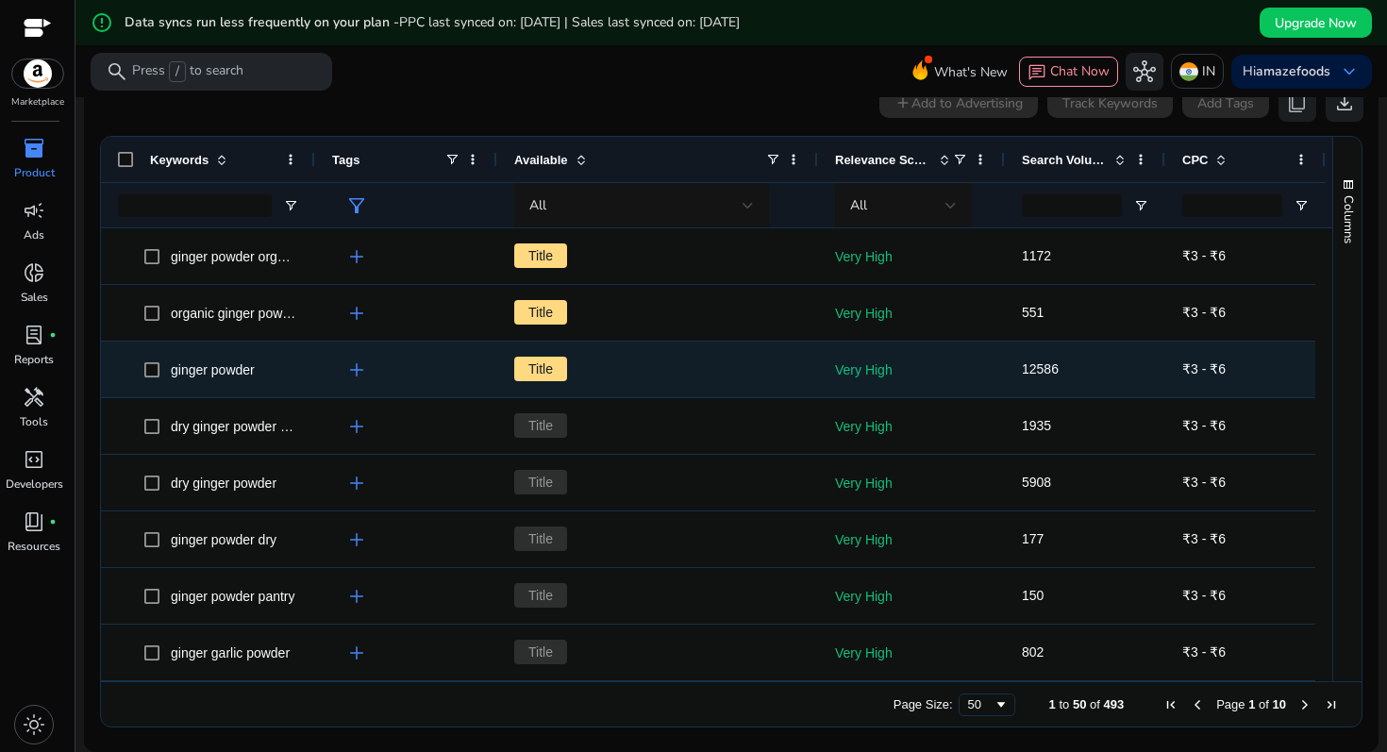
click at [247, 342] on div "ginger powder" at bounding box center [208, 369] width 180 height 54
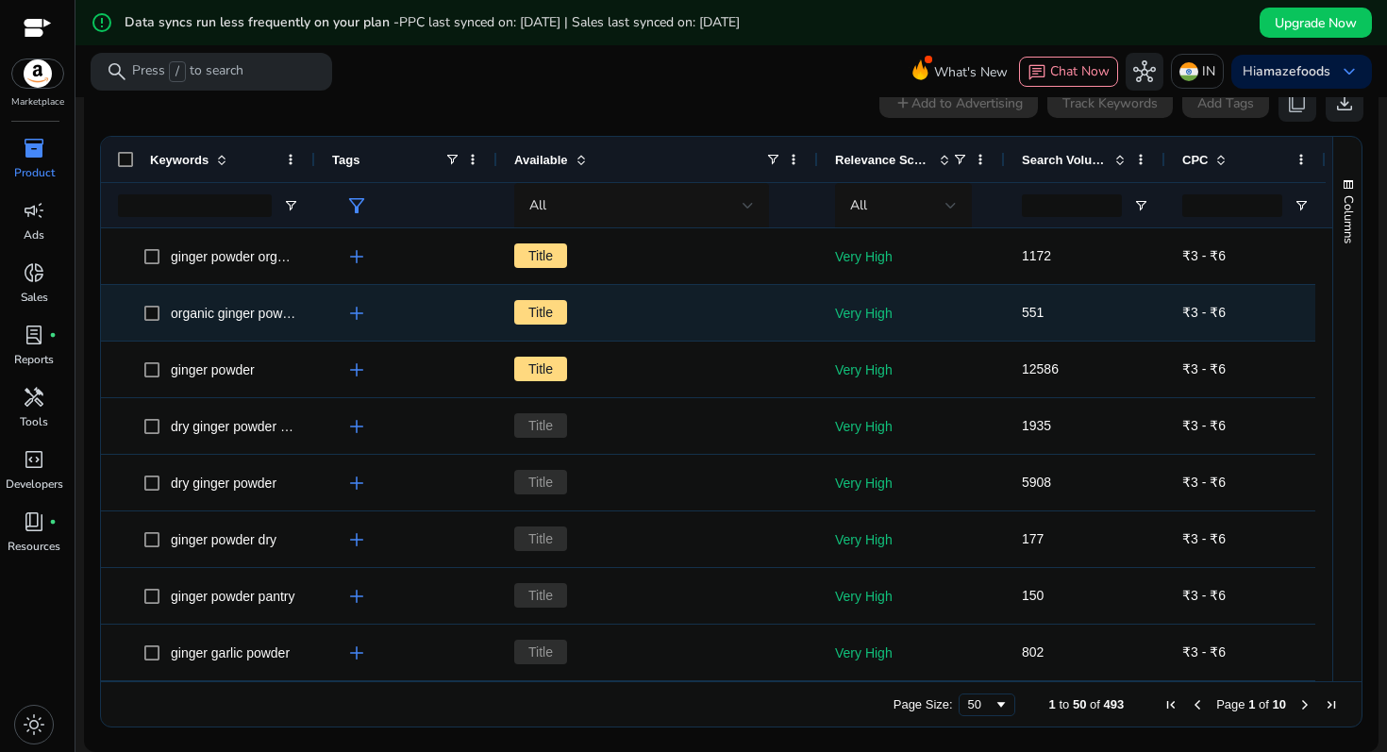
click at [259, 313] on span "organic ginger powder" at bounding box center [236, 313] width 131 height 15
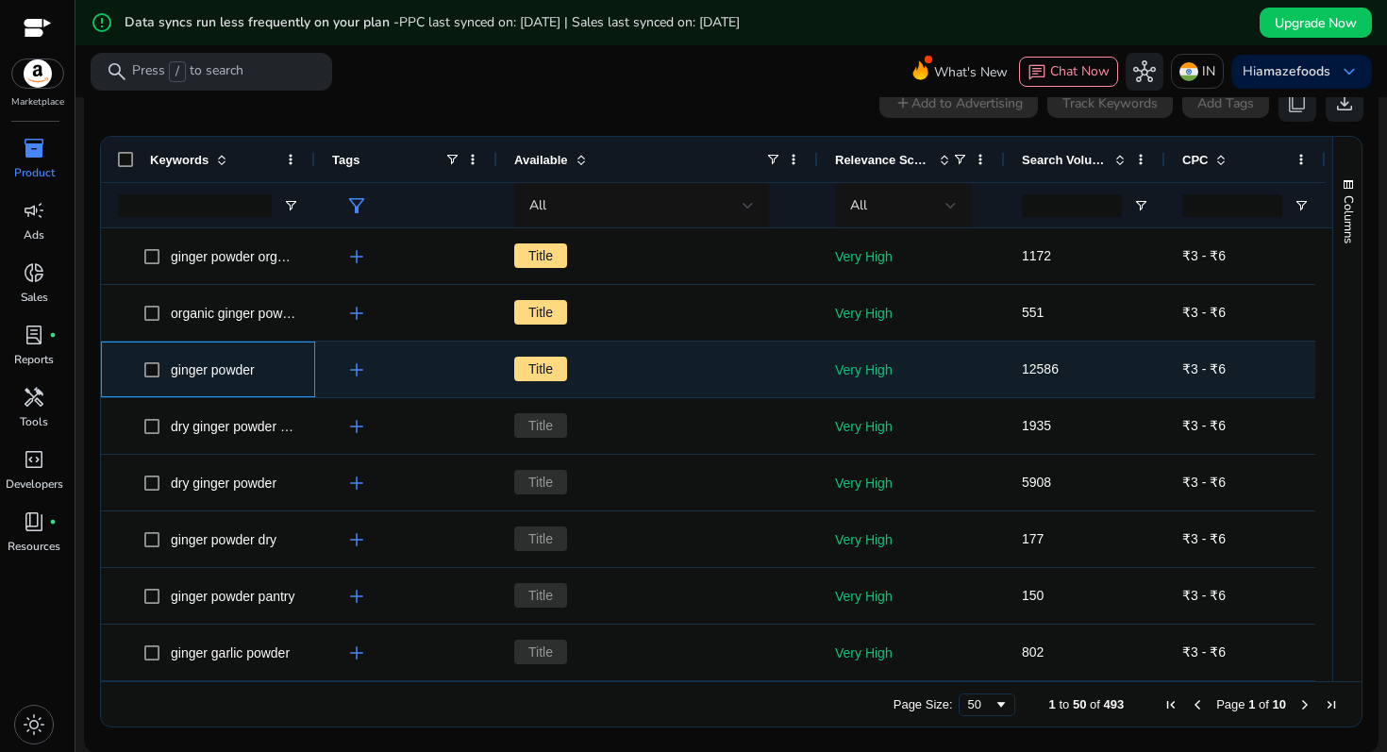
click at [233, 390] on div "ginger powder" at bounding box center [208, 369] width 180 height 54
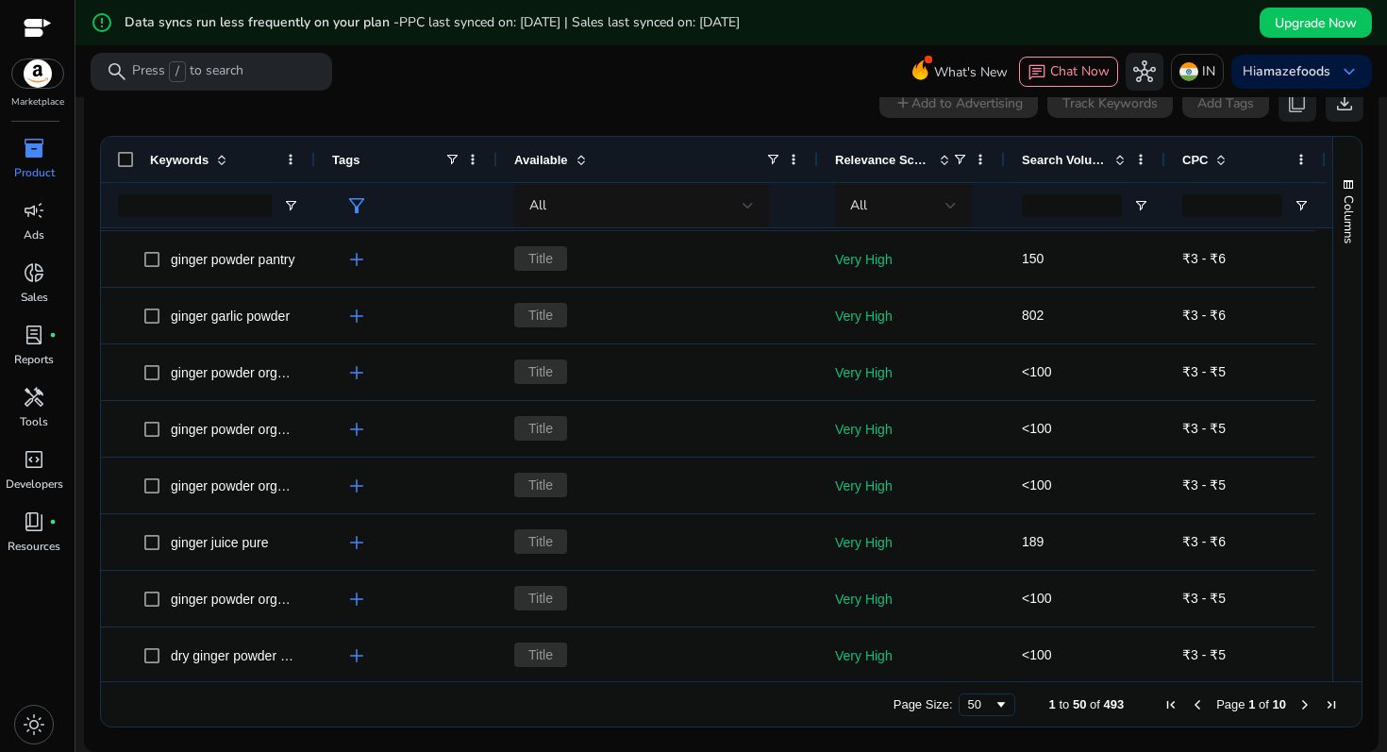
scroll to position [0, 0]
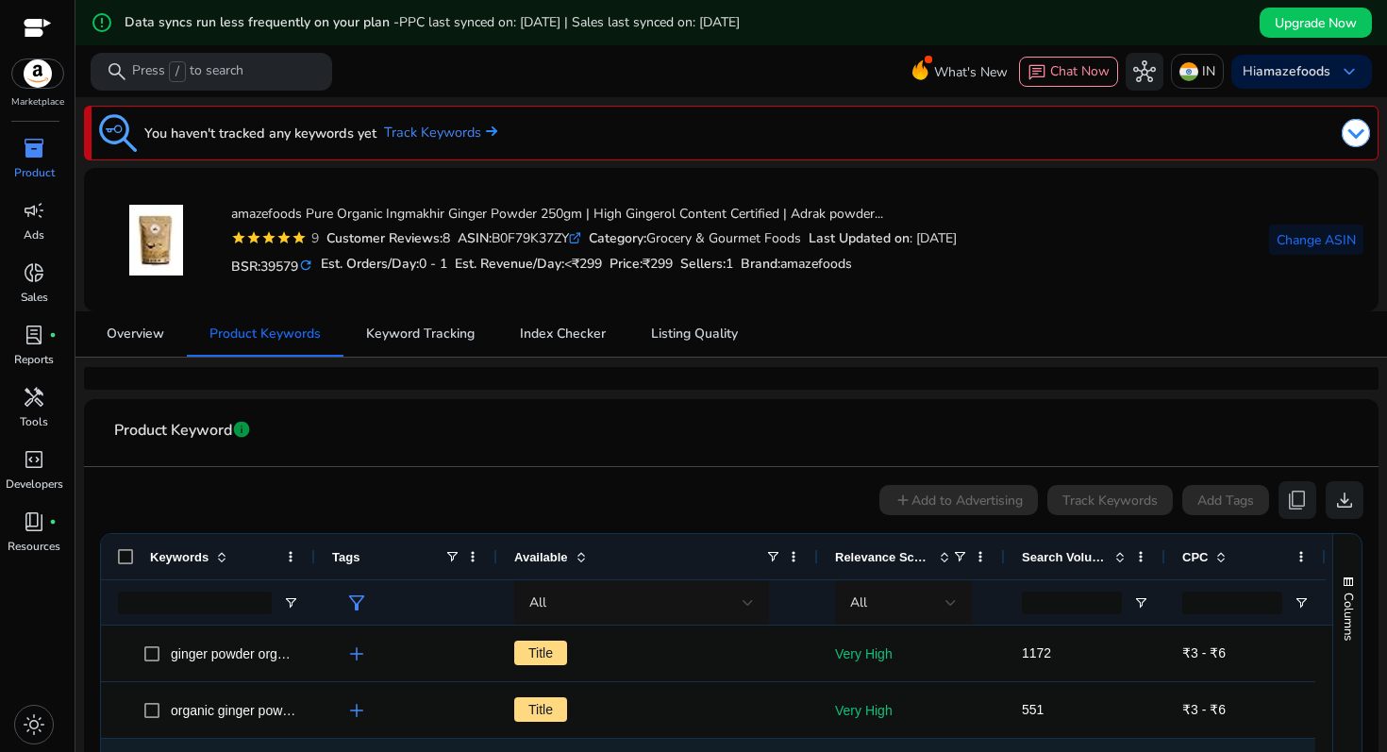
scroll to position [397, 0]
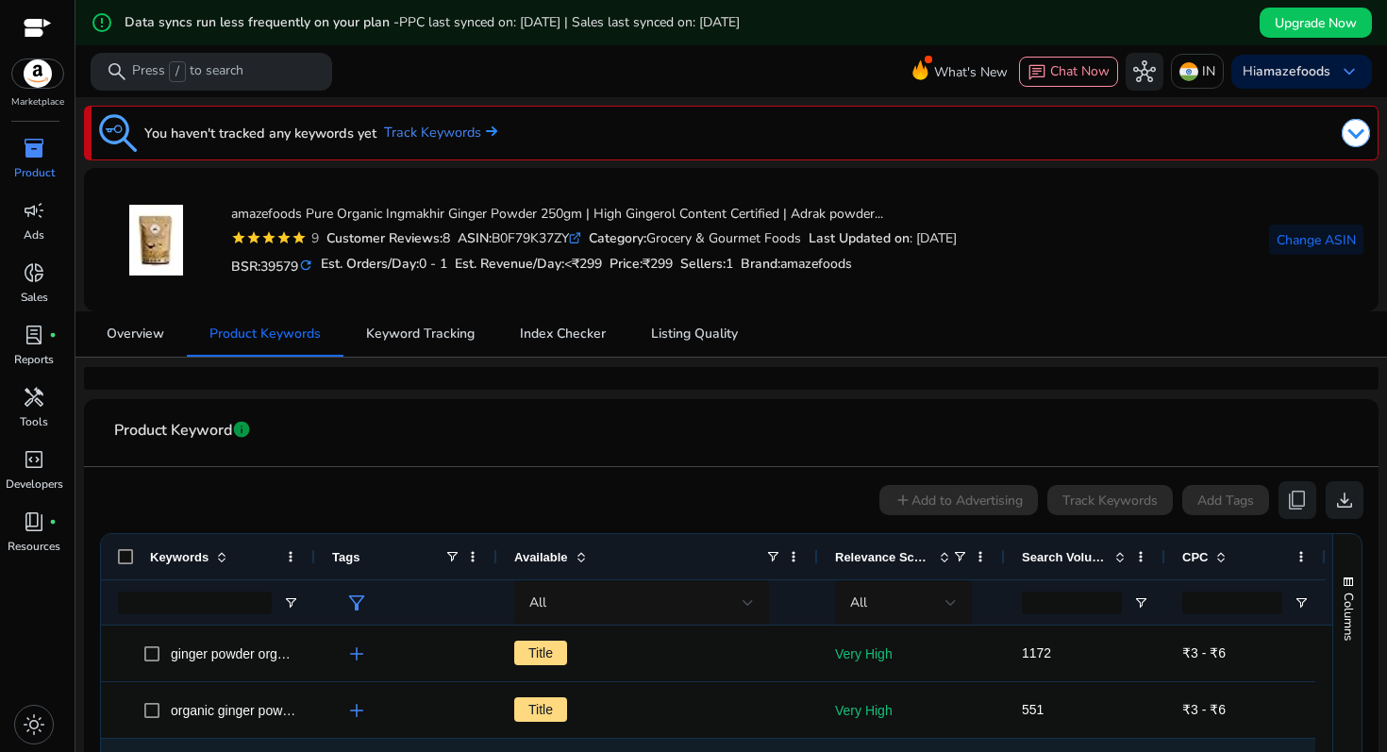
scroll to position [397, 0]
